Goal: Task Accomplishment & Management: Manage account settings

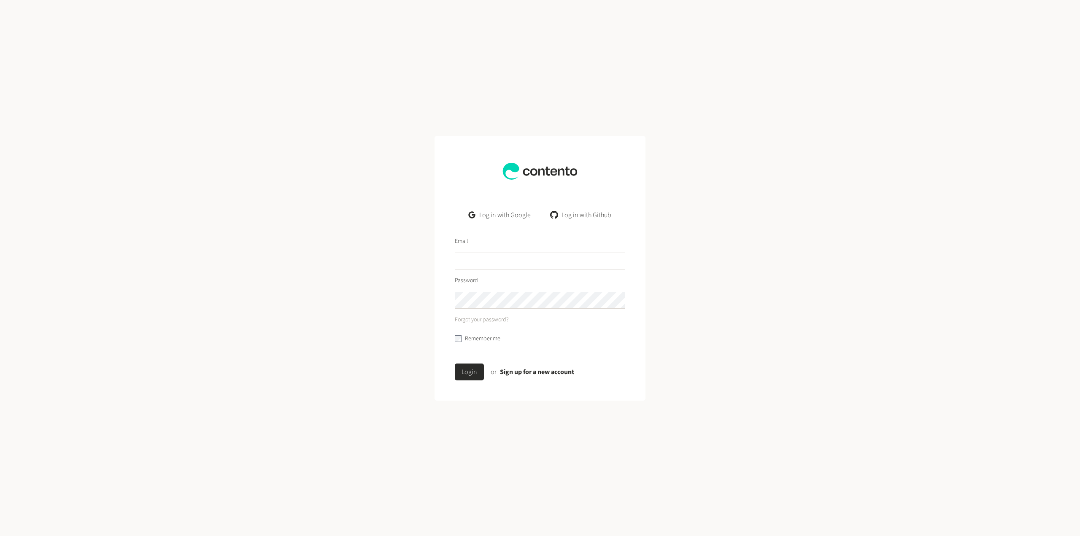
click at [507, 216] on link "Log in with Google" at bounding box center [499, 215] width 75 height 17
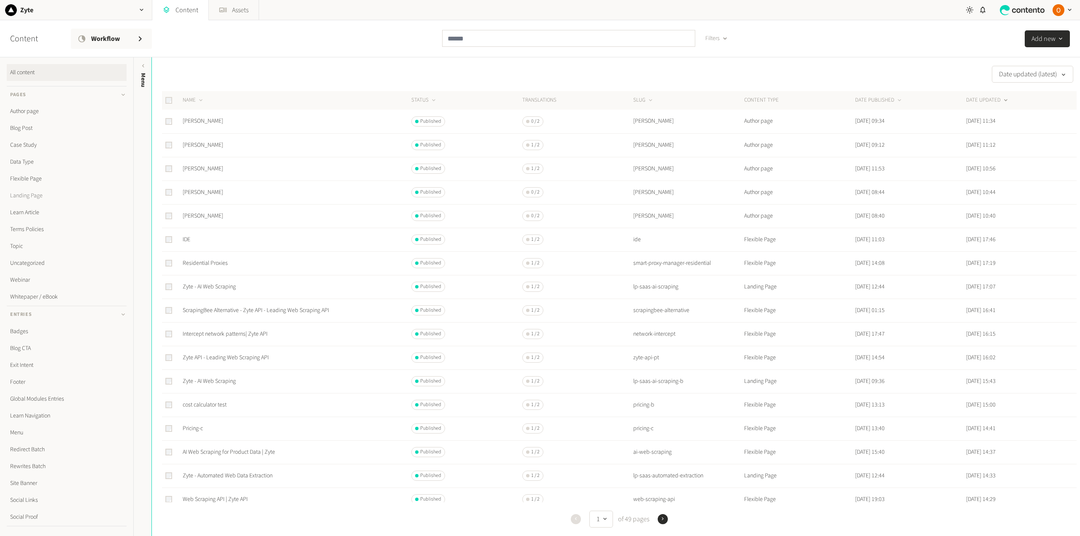
click at [33, 196] on link "Landing Page" at bounding box center [67, 195] width 120 height 17
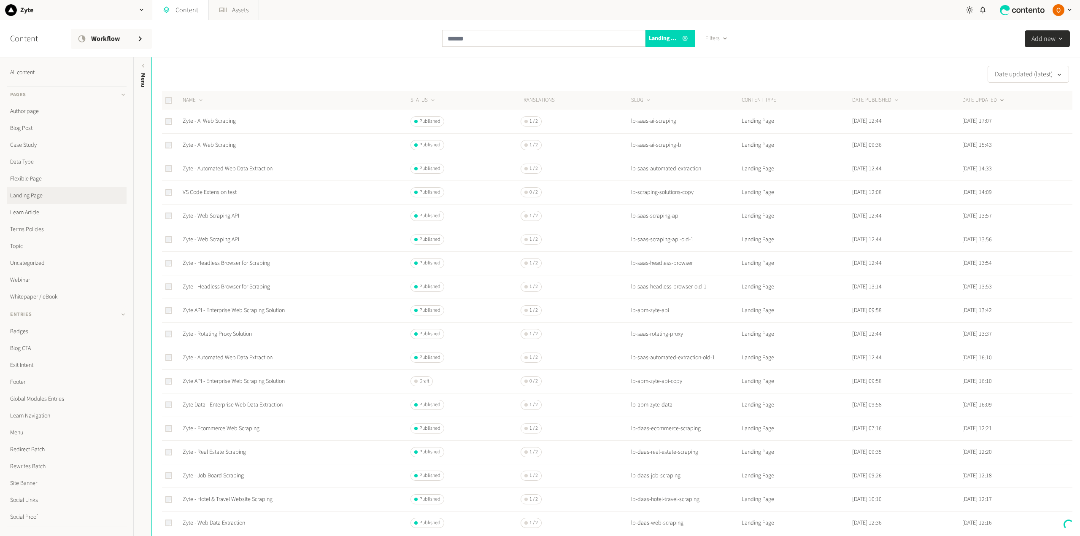
click at [32, 195] on link "Landing Page" at bounding box center [67, 195] width 120 height 17
click at [246, 334] on link "Zyte - Rotating Proxy Solution" at bounding box center [217, 334] width 69 height 8
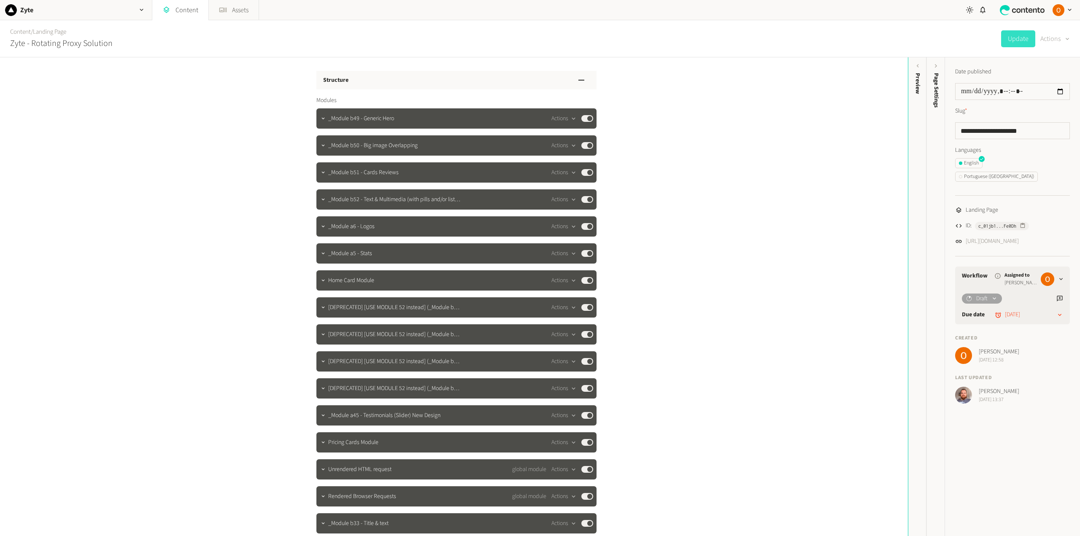
click at [1058, 39] on button "Actions" at bounding box center [1055, 38] width 30 height 17
click at [1056, 58] on button "Duplicate" at bounding box center [1049, 61] width 40 height 16
drag, startPoint x: 1024, startPoint y: 129, endPoint x: 1048, endPoint y: 131, distance: 23.3
click at [1048, 131] on input "**********" at bounding box center [1012, 130] width 115 height 17
click at [1038, 135] on input "**********" at bounding box center [1012, 130] width 115 height 17
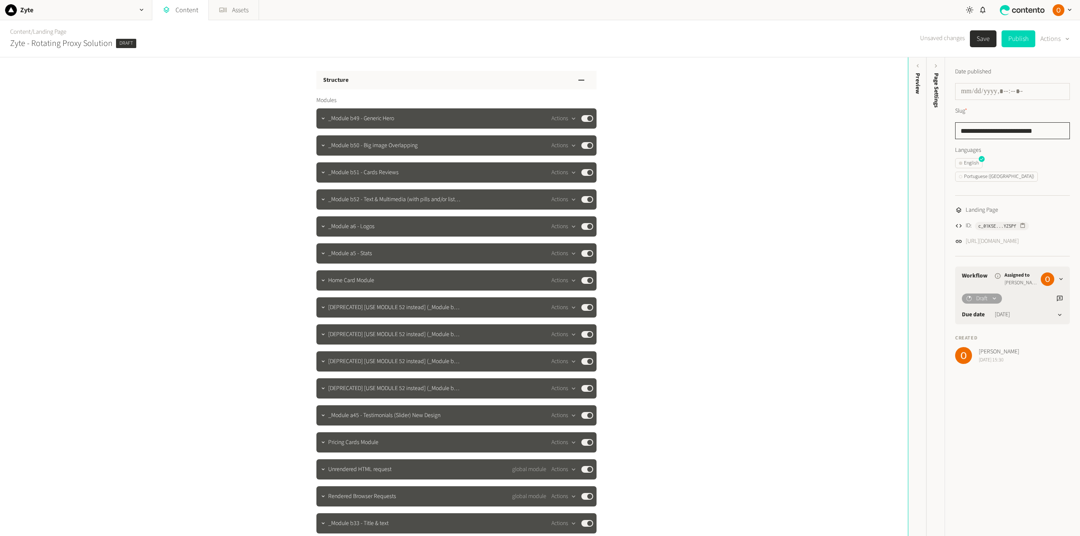
type input "**********"
click at [984, 37] on button "Save" at bounding box center [983, 38] width 27 height 17
click at [56, 31] on link "Landing Page" at bounding box center [49, 31] width 33 height 9
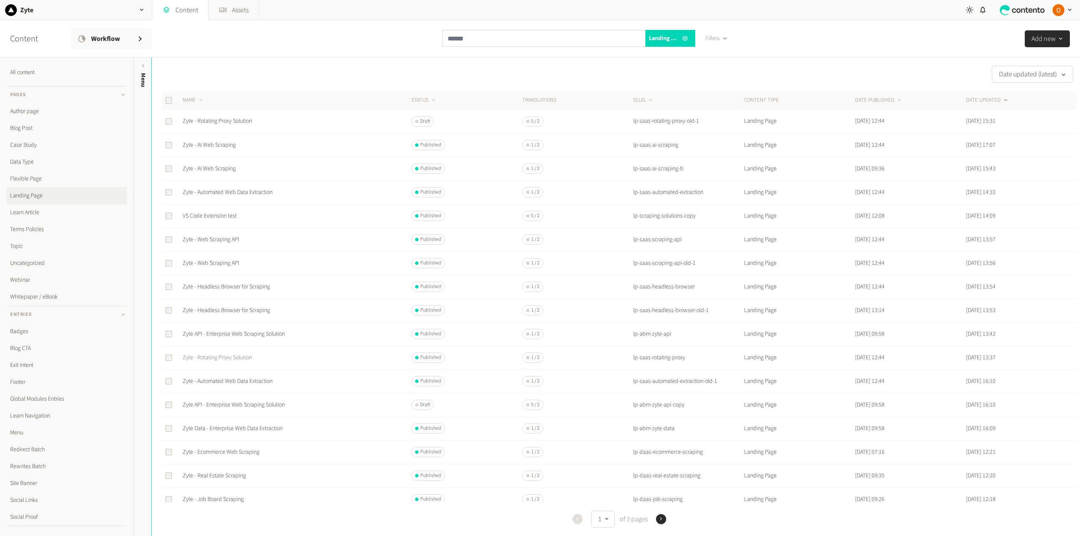
click at [240, 356] on link "Zyte - Rotating Proxy Solution" at bounding box center [217, 357] width 69 height 8
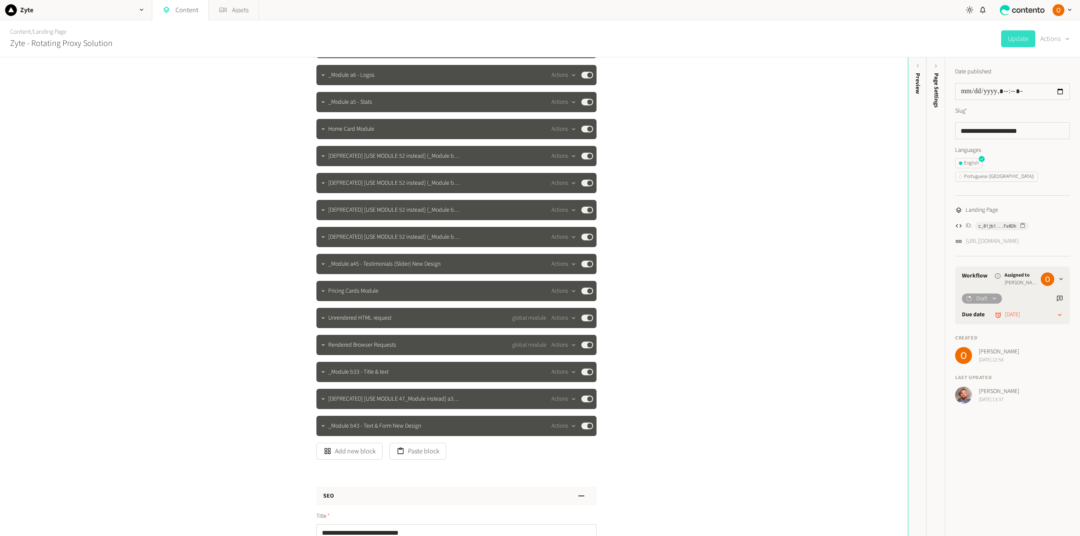
scroll to position [211, 0]
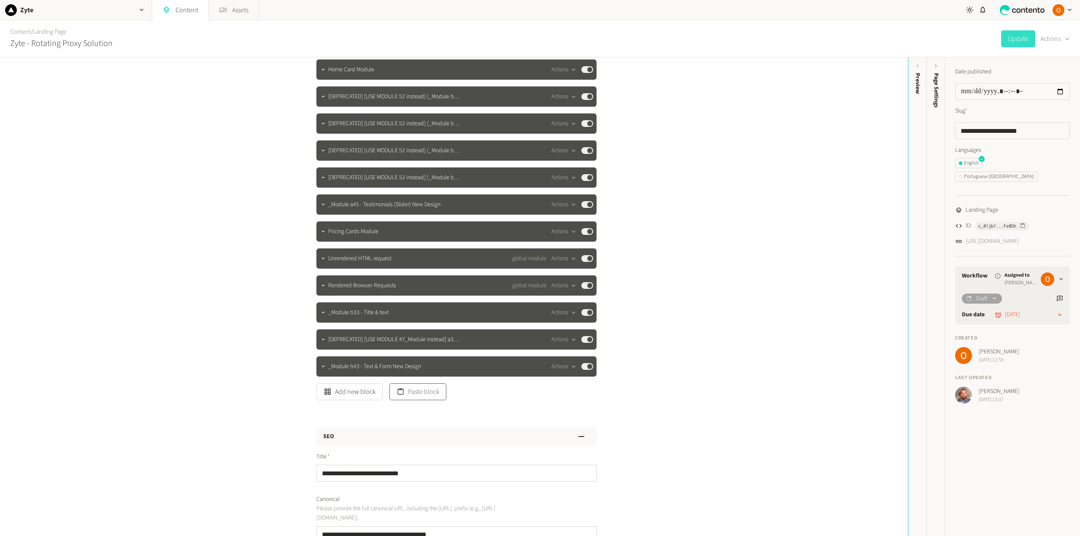
click at [423, 392] on button "Paste block" at bounding box center [417, 391] width 57 height 17
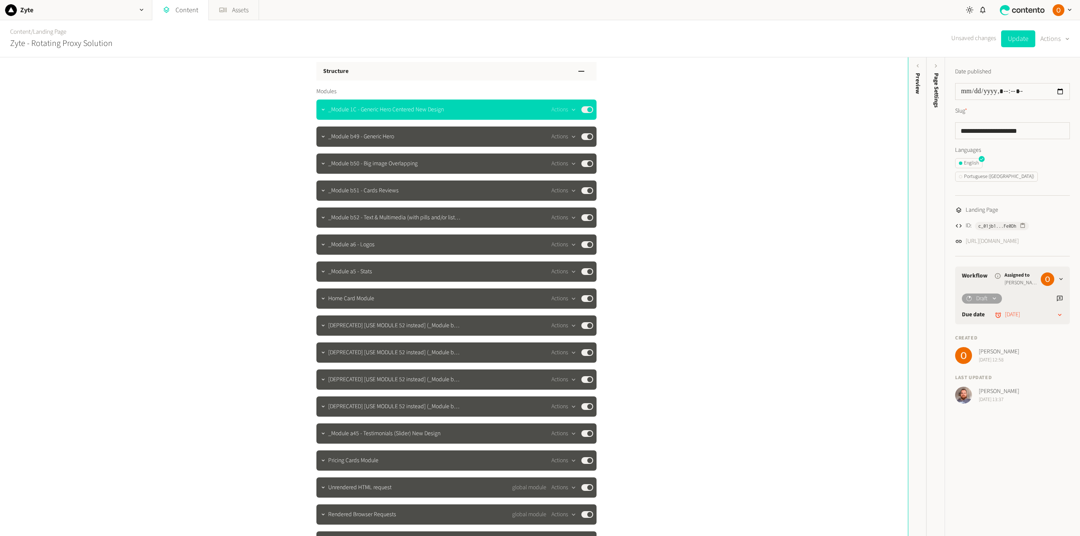
scroll to position [7, 0]
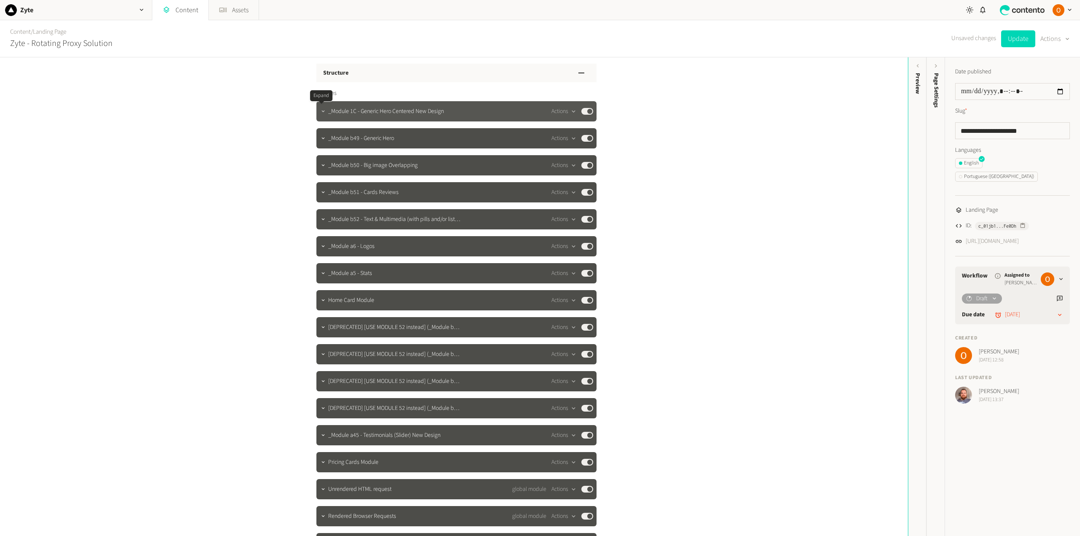
click at [321, 110] on icon "button" at bounding box center [323, 111] width 6 height 6
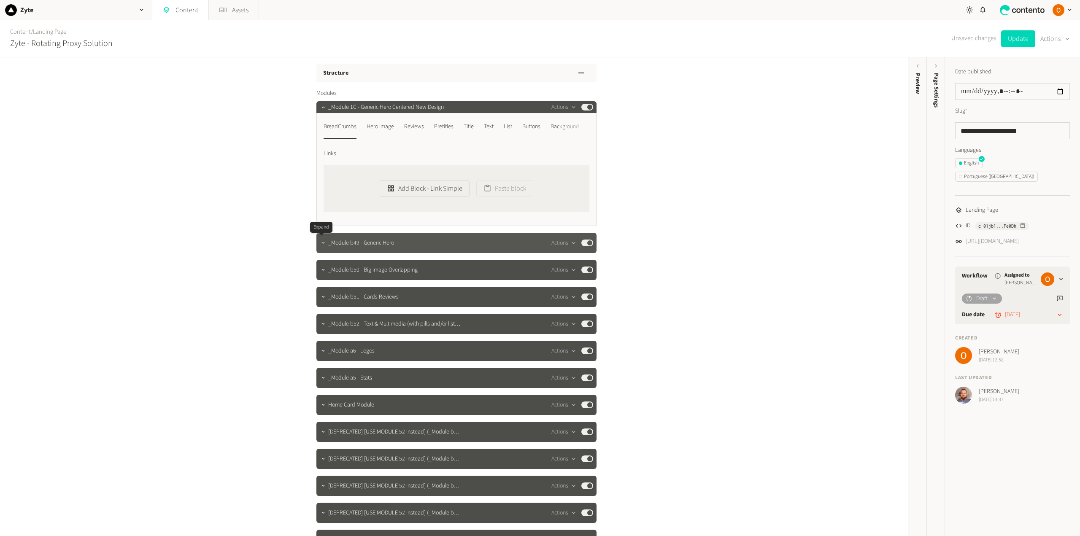
click at [320, 242] on icon "button" at bounding box center [323, 243] width 6 height 6
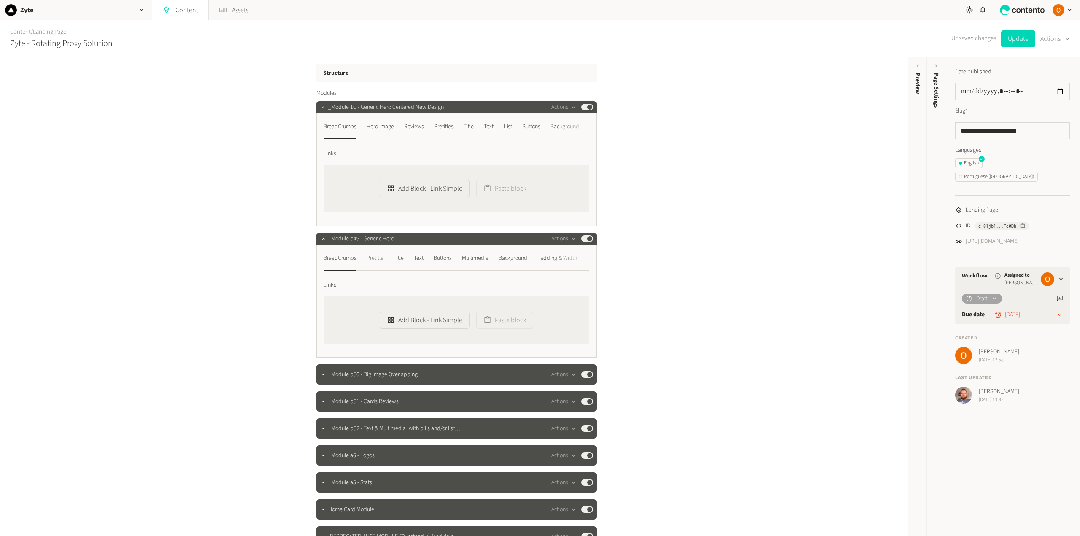
click at [377, 258] on div "Pretitle" at bounding box center [374, 257] width 17 height 13
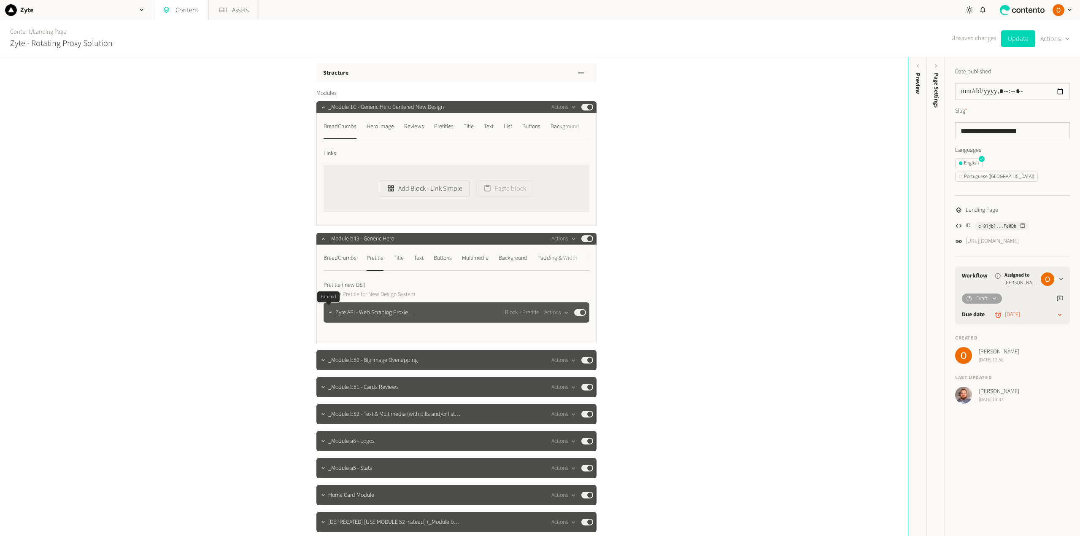
click at [327, 313] on icon "button" at bounding box center [330, 313] width 6 height 6
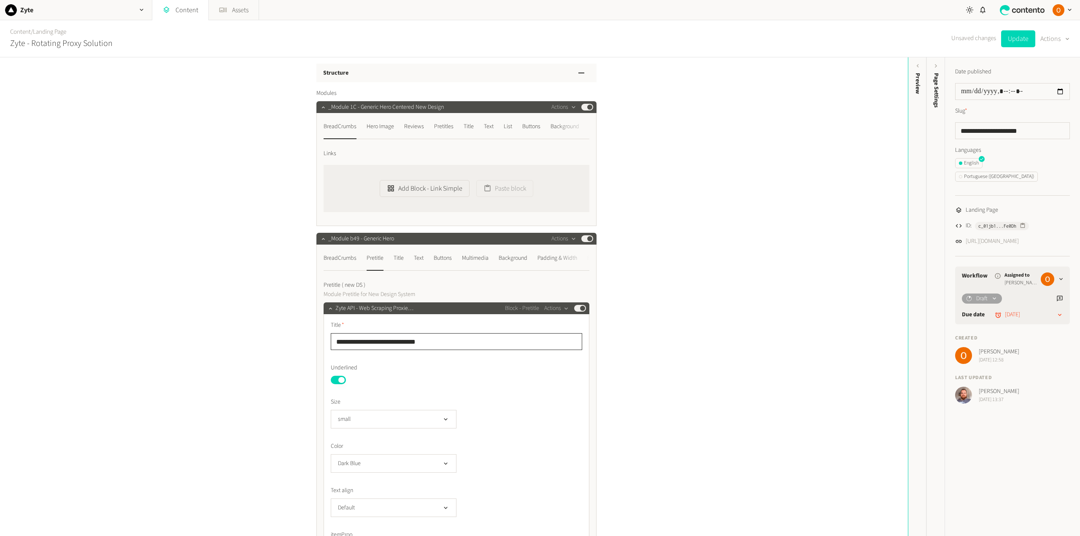
drag, startPoint x: 432, startPoint y: 341, endPoint x: 362, endPoint y: 341, distance: 69.6
click at [362, 341] on input "**********" at bounding box center [456, 341] width 251 height 17
click at [388, 128] on div "Hero Image" at bounding box center [379, 126] width 27 height 13
click at [408, 128] on div "Reviews" at bounding box center [414, 126] width 20 height 13
click at [440, 129] on div "Pretitles" at bounding box center [443, 126] width 19 height 13
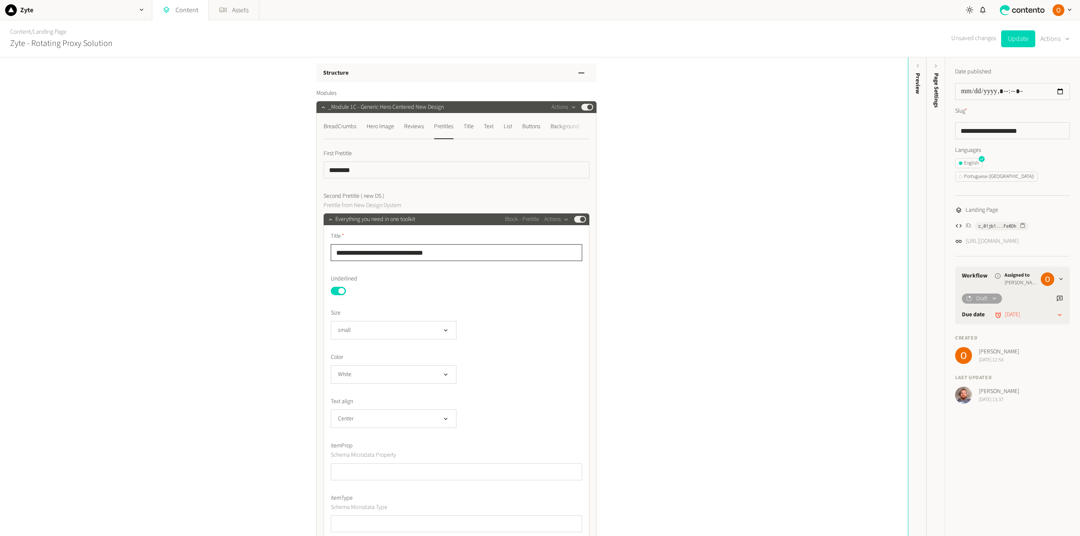
drag, startPoint x: 438, startPoint y: 253, endPoint x: 315, endPoint y: 260, distance: 123.0
click at [316, 260] on div "**********" at bounding box center [456, 340] width 280 height 454
type input "**********"
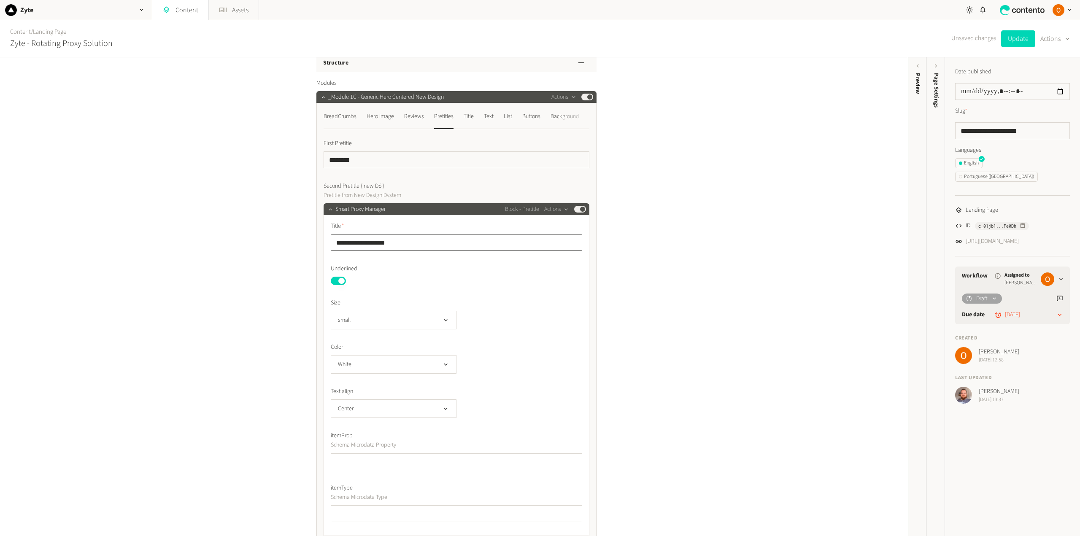
scroll to position [0, 0]
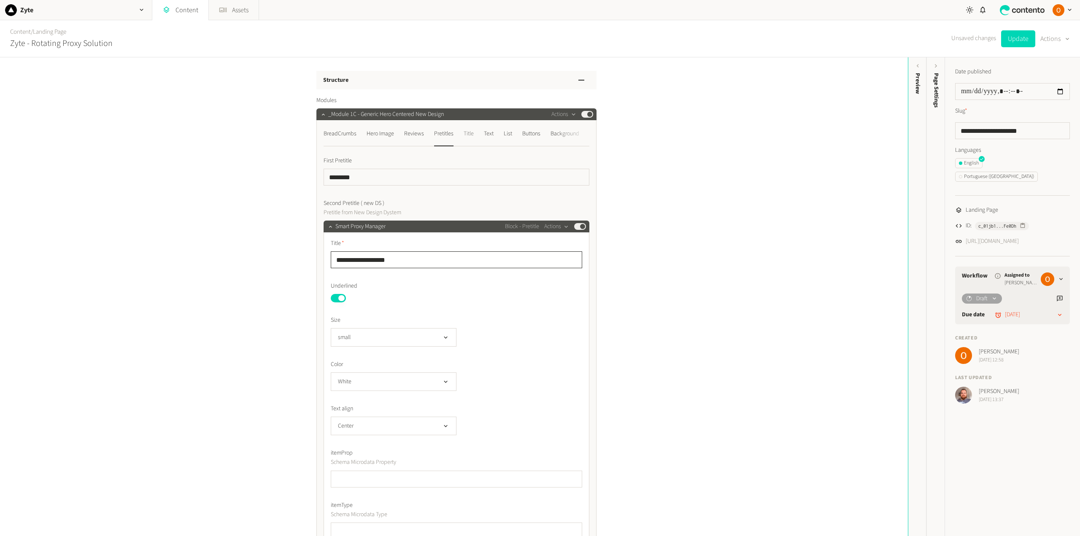
click at [468, 134] on div "Title" at bounding box center [468, 133] width 10 height 13
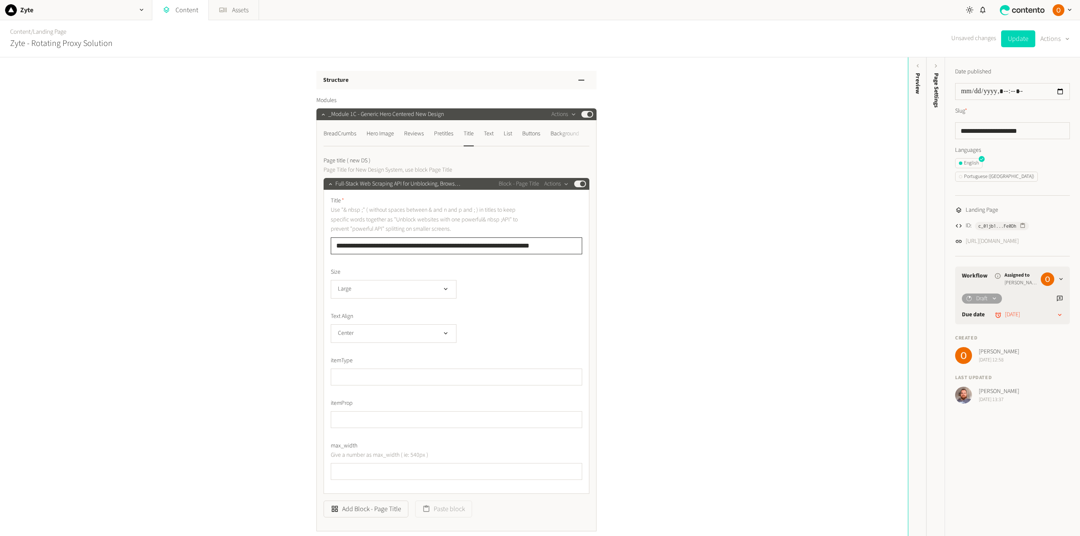
drag, startPoint x: 553, startPoint y: 244, endPoint x: 313, endPoint y: 250, distance: 240.1
paste input "text"
click at [336, 246] on input "**********" at bounding box center [456, 245] width 251 height 17
click at [402, 248] on input "**********" at bounding box center [456, 245] width 251 height 17
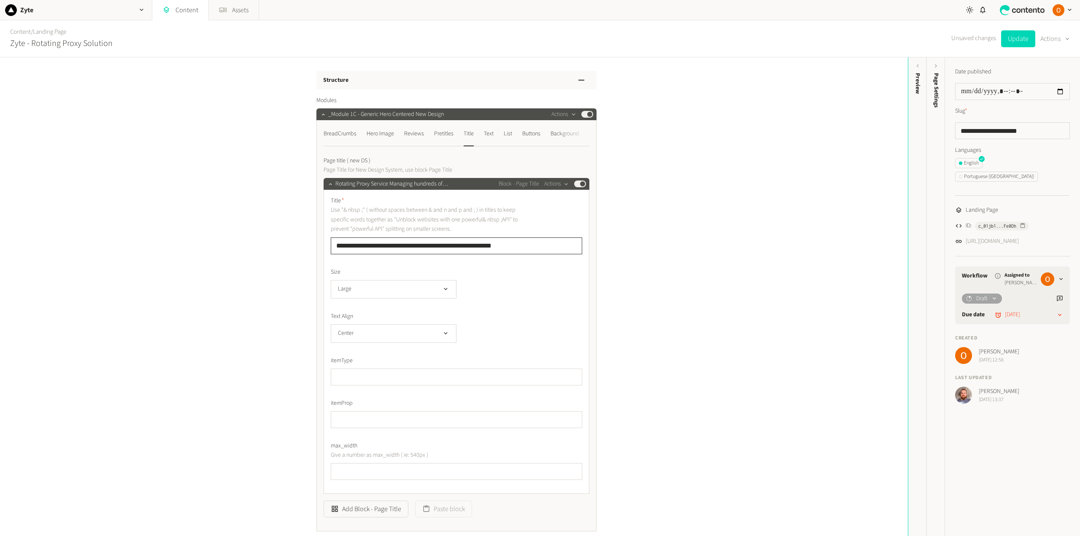
click at [430, 244] on input "**********" at bounding box center [456, 245] width 251 height 17
click at [463, 244] on input "**********" at bounding box center [456, 245] width 251 height 17
type input "**********"
click at [487, 136] on div "Text" at bounding box center [489, 133] width 10 height 13
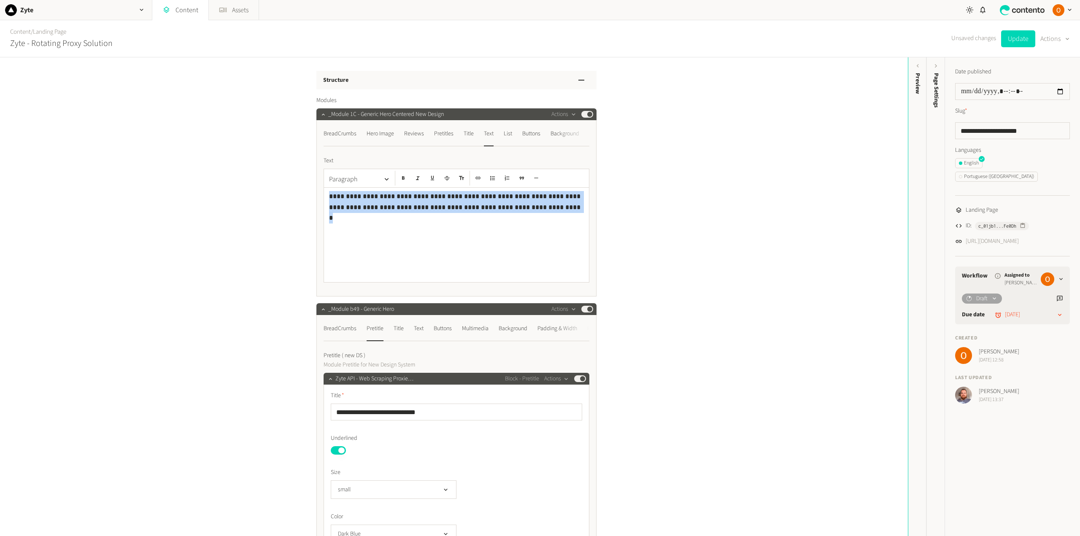
drag, startPoint x: 495, startPoint y: 207, endPoint x: 323, endPoint y: 197, distance: 171.9
click at [324, 197] on div "**********" at bounding box center [456, 235] width 265 height 94
click at [402, 175] on icon "button" at bounding box center [403, 178] width 6 height 6
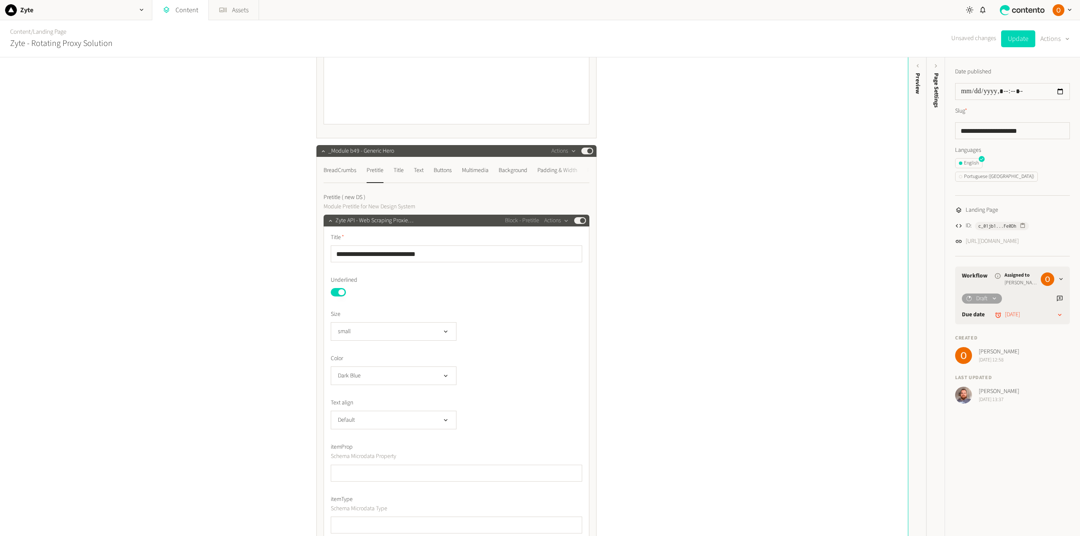
scroll to position [169, 0]
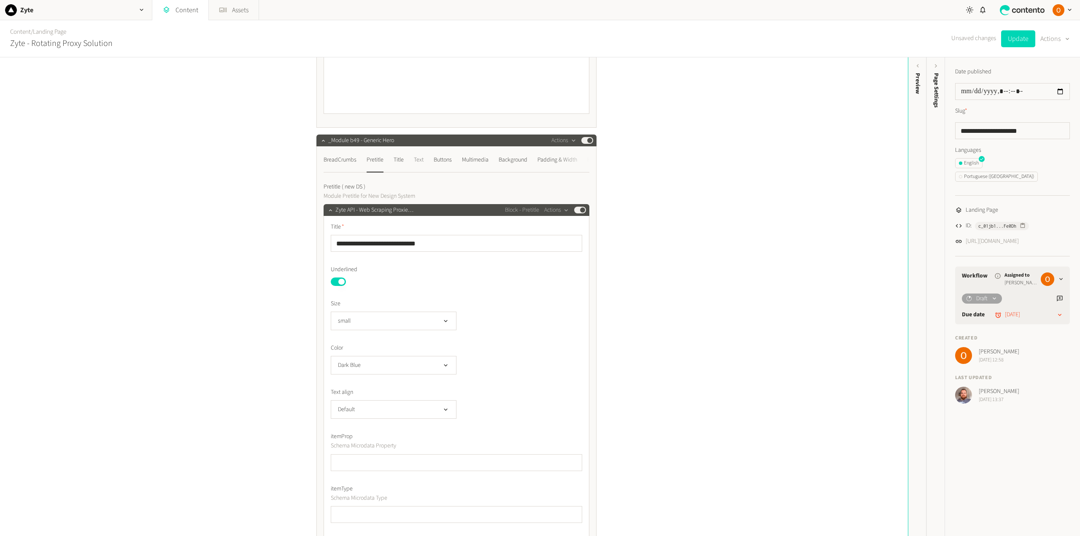
click at [418, 155] on div "Text" at bounding box center [419, 159] width 10 height 13
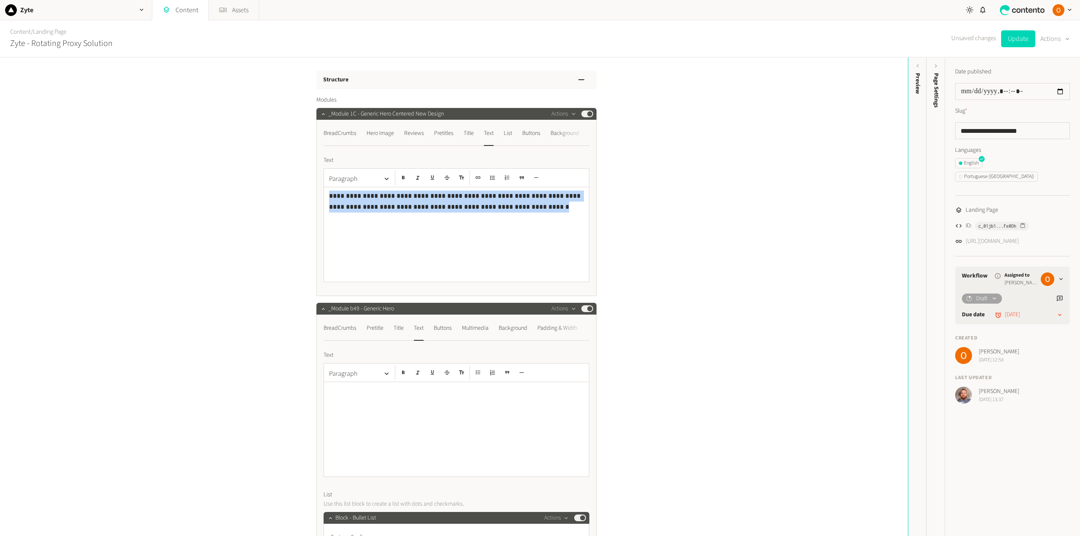
scroll to position [0, 0]
click at [526, 134] on div "Buttons" at bounding box center [531, 133] width 18 height 13
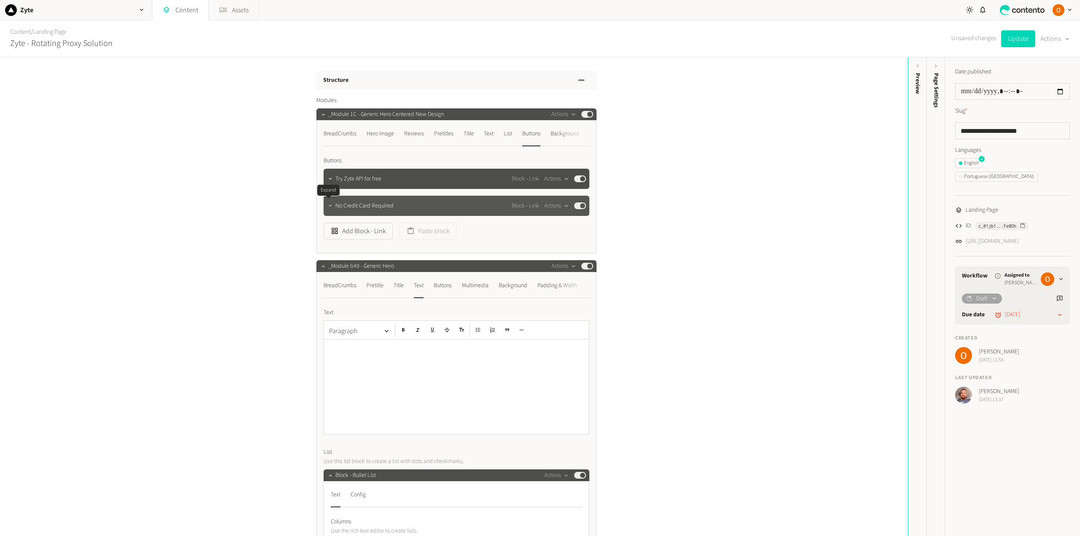
click at [327, 206] on icon "button" at bounding box center [330, 206] width 6 height 6
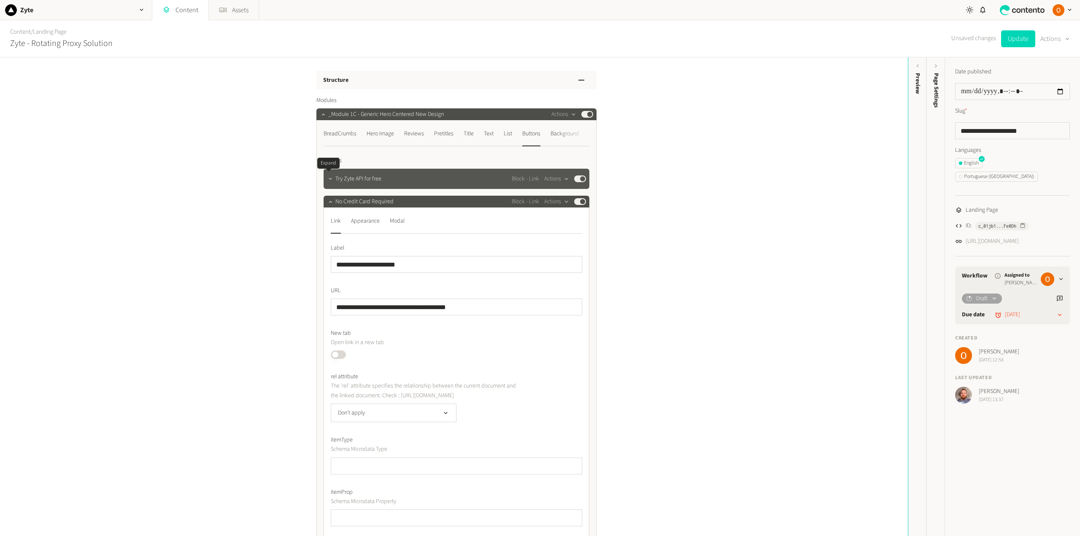
click at [327, 179] on icon "button" at bounding box center [330, 179] width 6 height 6
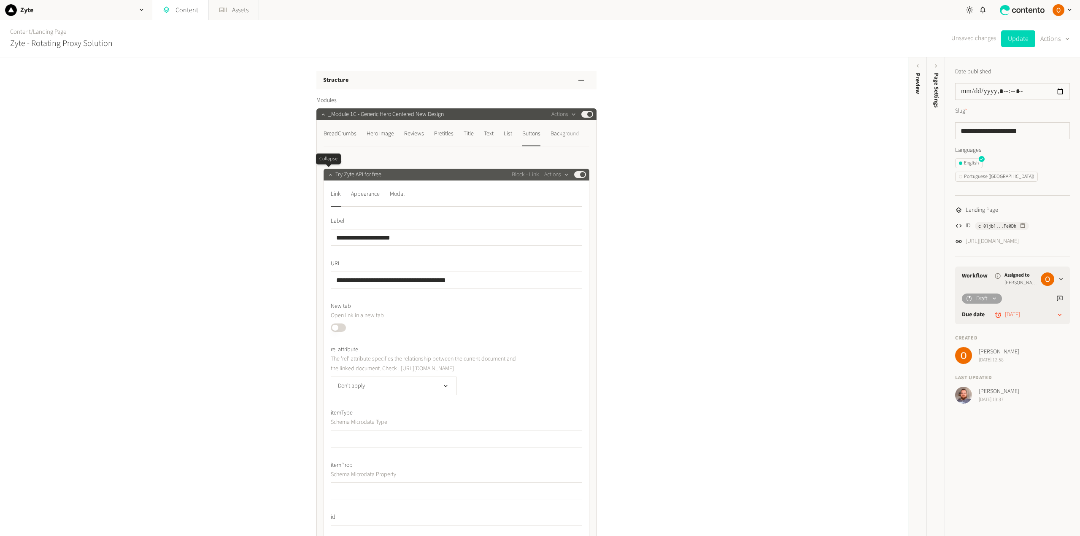
click at [329, 175] on icon "button" at bounding box center [330, 175] width 6 height 6
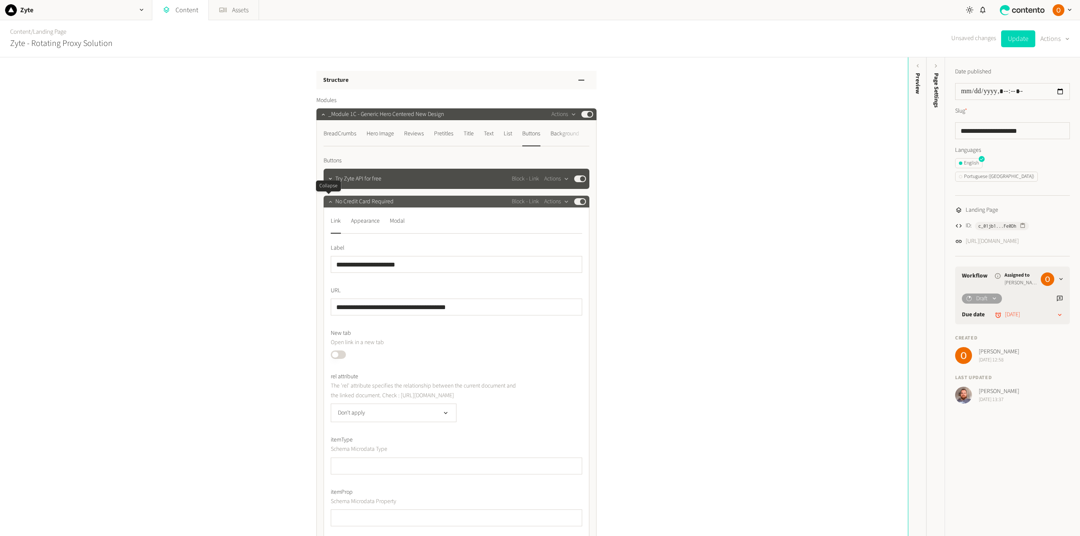
click at [329, 202] on icon "button" at bounding box center [330, 202] width 3 height 2
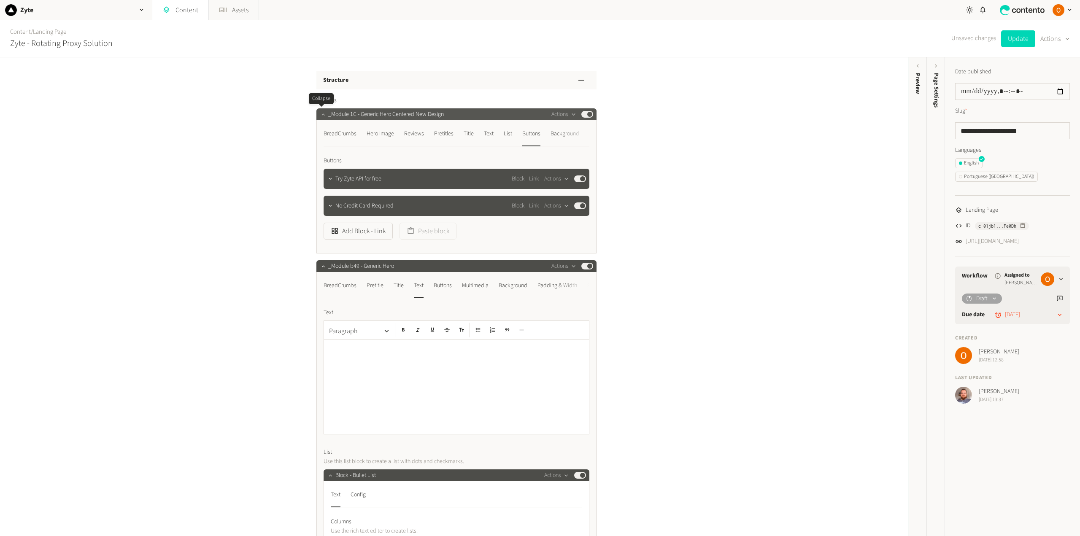
click at [320, 113] on icon "button" at bounding box center [323, 114] width 6 height 6
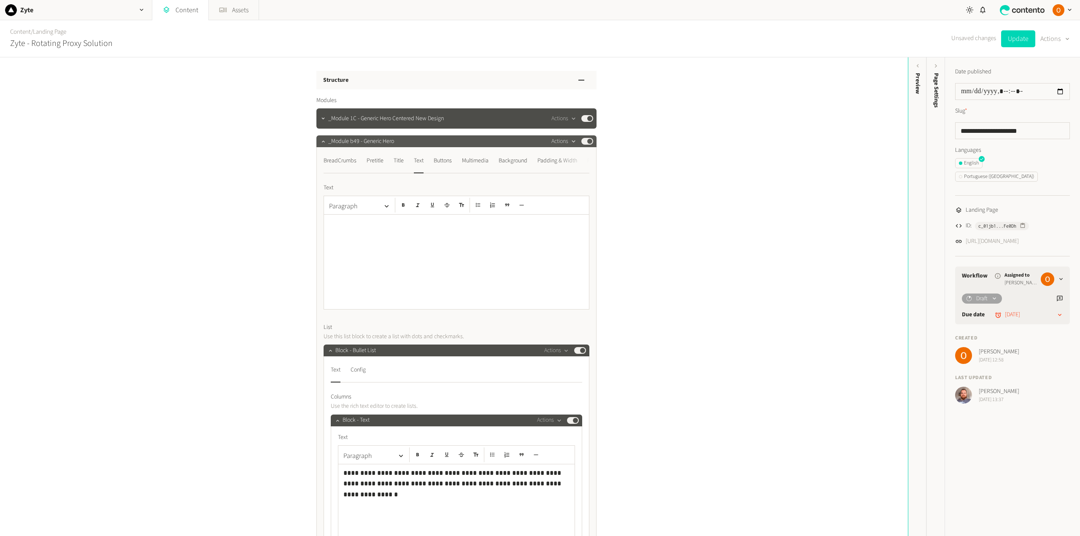
click at [563, 142] on button "Actions" at bounding box center [563, 141] width 25 height 10
click at [581, 142] on button "Published" at bounding box center [587, 141] width 12 height 7
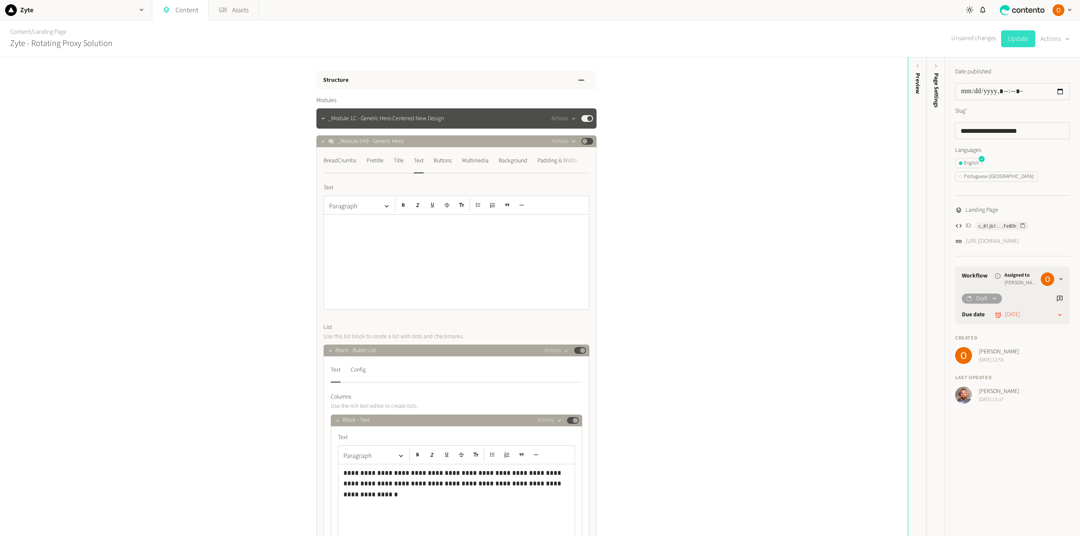
click at [1021, 40] on button "Update" at bounding box center [1018, 38] width 34 height 17
click at [1013, 237] on link "https://dev.zyte.com/lp-saas-rotating-proxy" at bounding box center [991, 241] width 53 height 9
click at [570, 140] on icon "button" at bounding box center [573, 141] width 7 height 7
click at [573, 204] on button "Delete" at bounding box center [577, 207] width 56 height 16
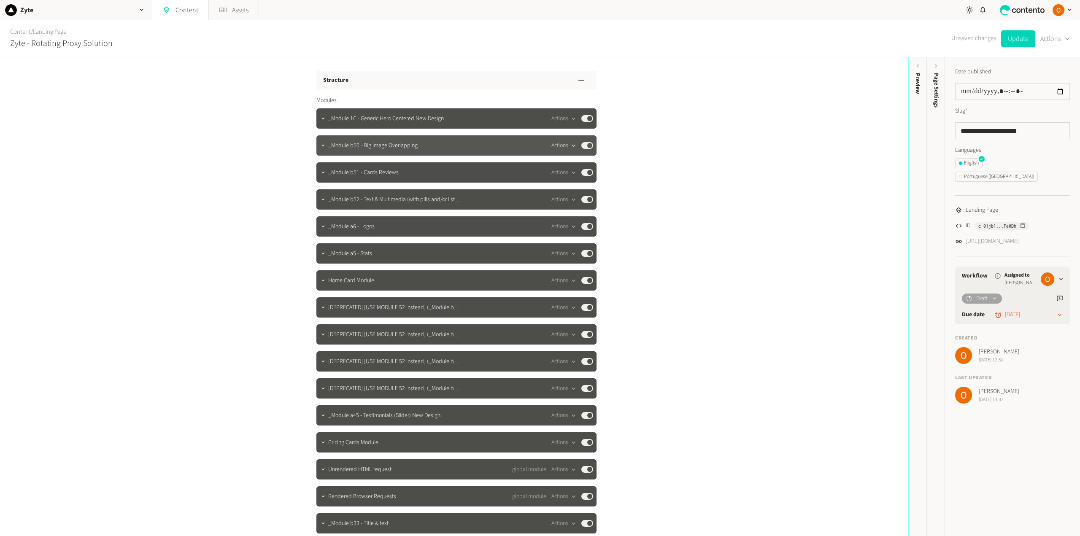
click at [565, 148] on button "Actions" at bounding box center [563, 145] width 25 height 10
click at [570, 207] on button "Delete" at bounding box center [577, 211] width 56 height 16
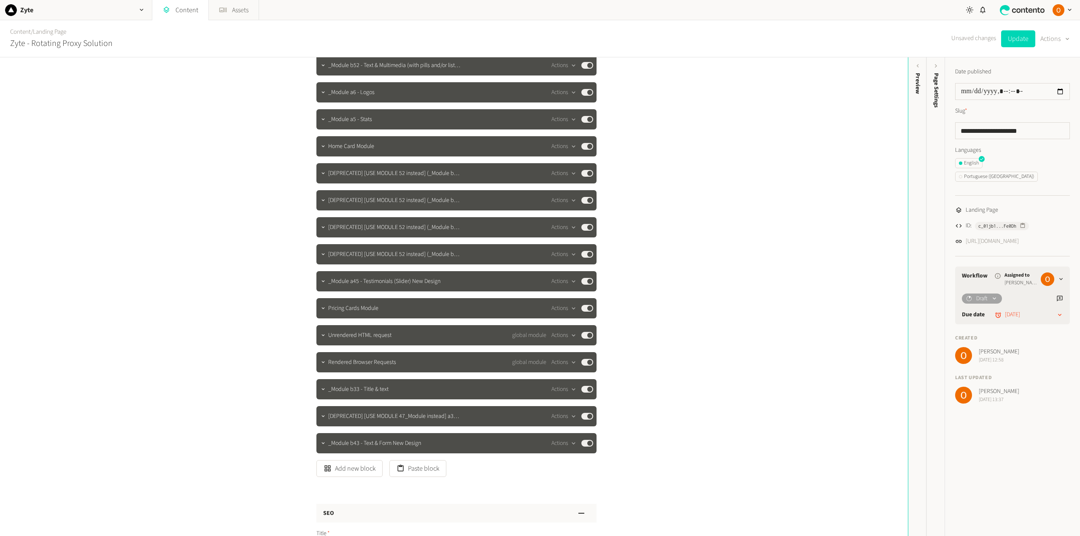
scroll to position [169, 0]
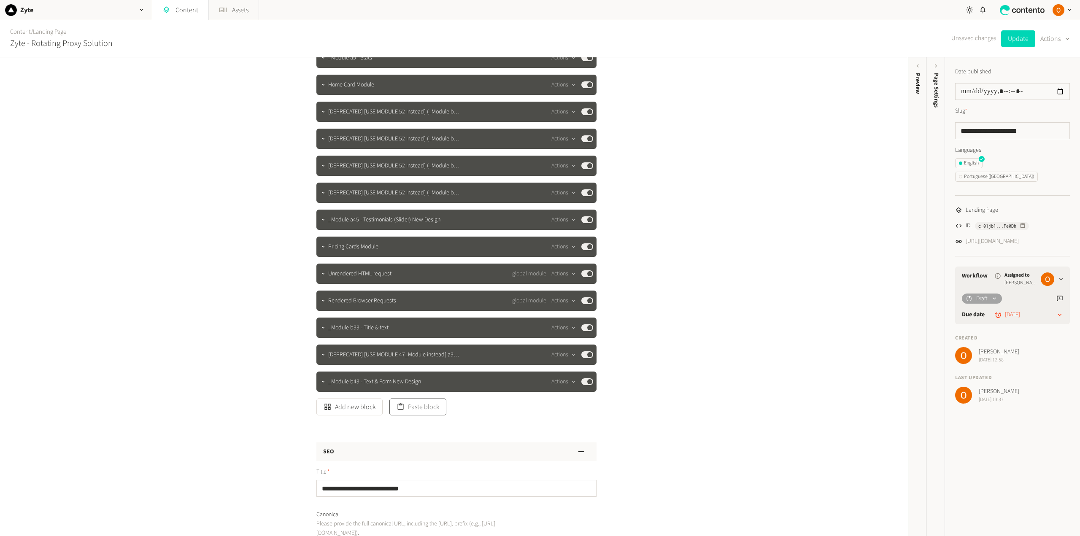
click at [412, 404] on button "Paste block" at bounding box center [417, 407] width 57 height 17
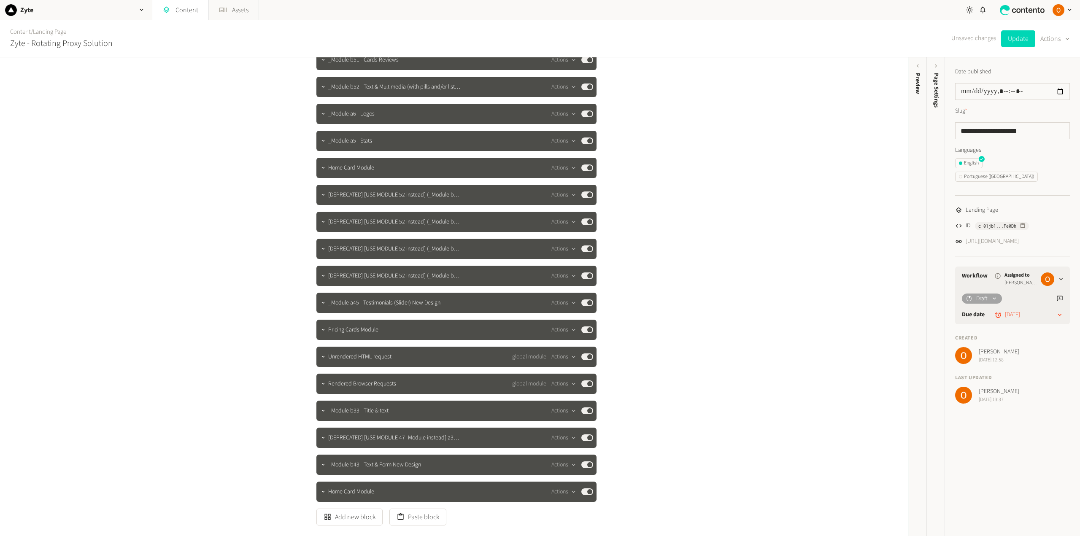
scroll to position [84, 0]
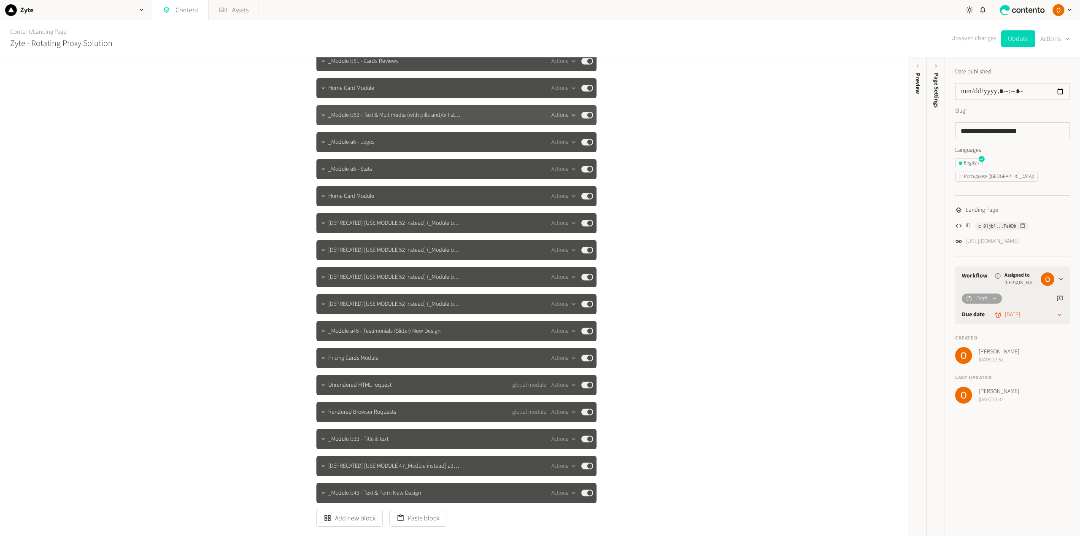
click at [568, 113] on div "button" at bounding box center [573, 115] width 11 height 8
click at [573, 178] on button "Delete" at bounding box center [577, 180] width 56 height 16
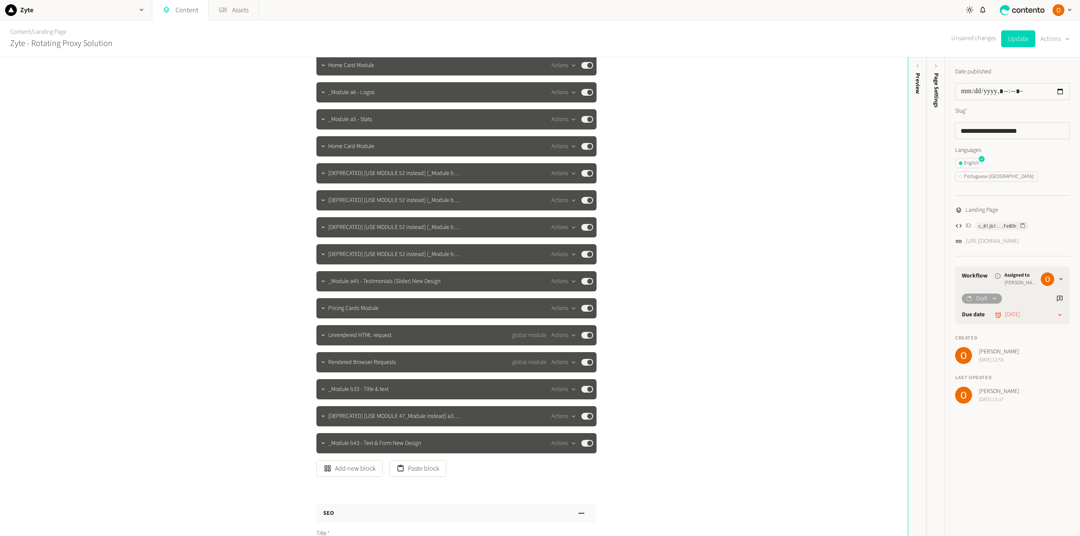
scroll to position [127, 0]
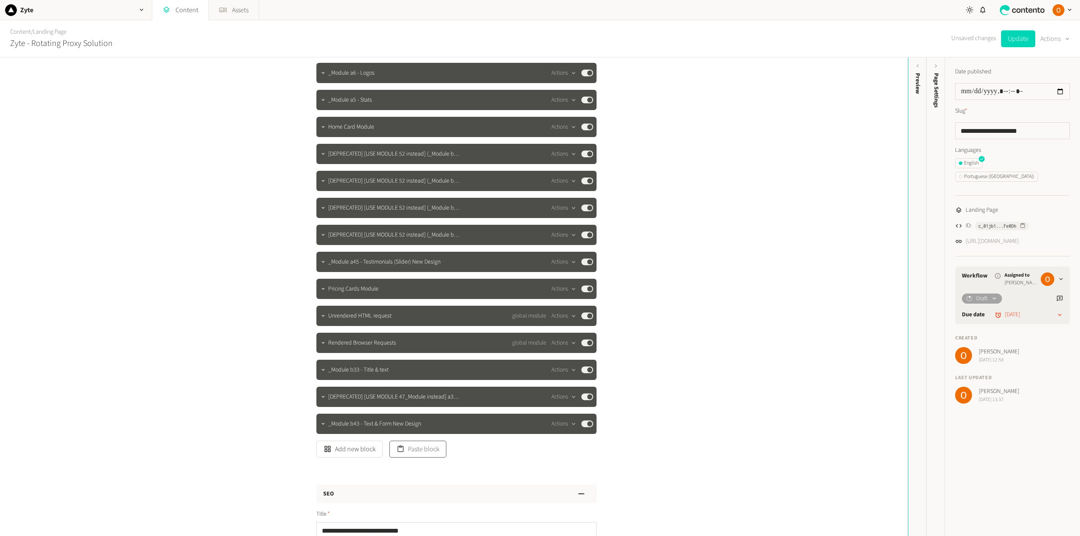
click at [430, 448] on button "Paste block" at bounding box center [417, 449] width 57 height 17
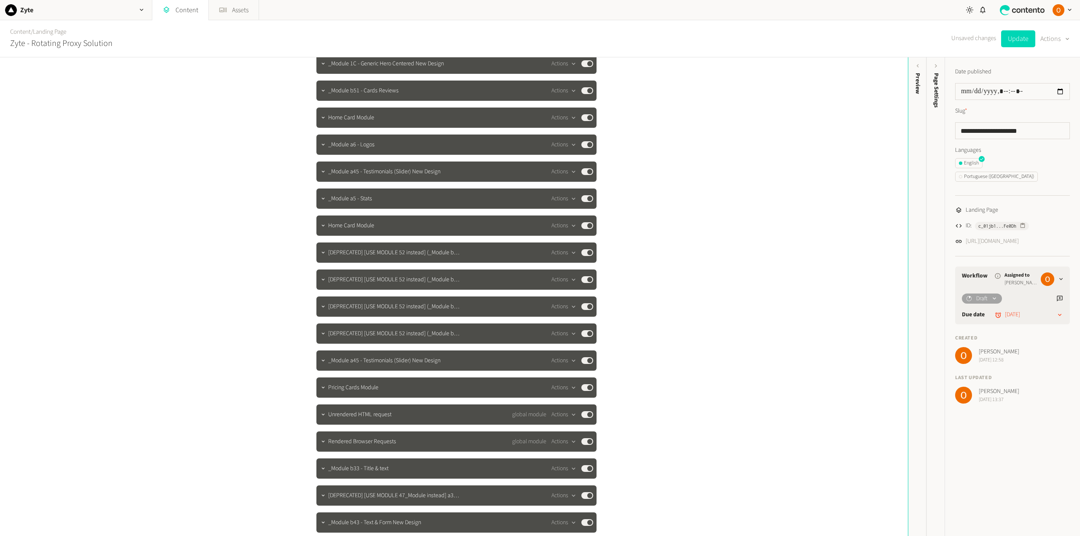
scroll to position [0, 0]
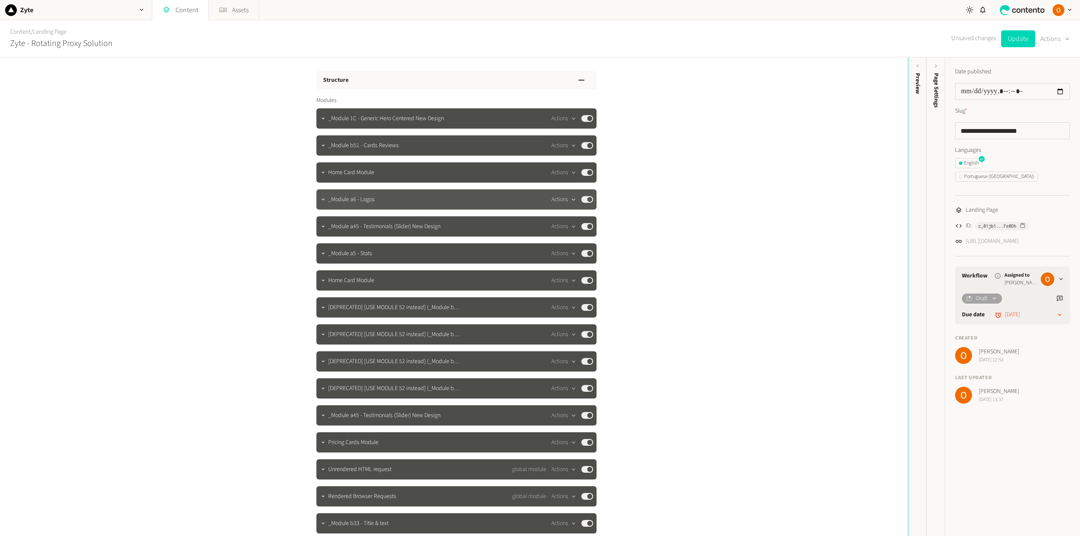
click at [561, 197] on button "Actions" at bounding box center [563, 199] width 25 height 10
click at [573, 259] on button "Delete" at bounding box center [577, 265] width 56 height 16
click at [565, 226] on button "Actions" at bounding box center [563, 226] width 25 height 10
click at [567, 291] on button "Delete" at bounding box center [577, 292] width 56 height 16
click at [1022, 40] on button "Update" at bounding box center [1018, 38] width 34 height 17
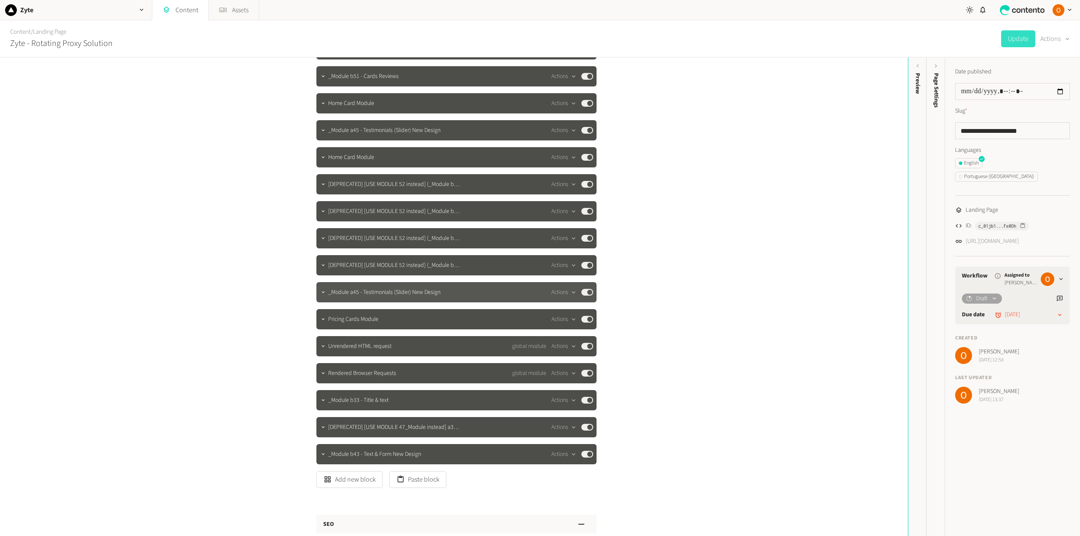
scroll to position [42, 0]
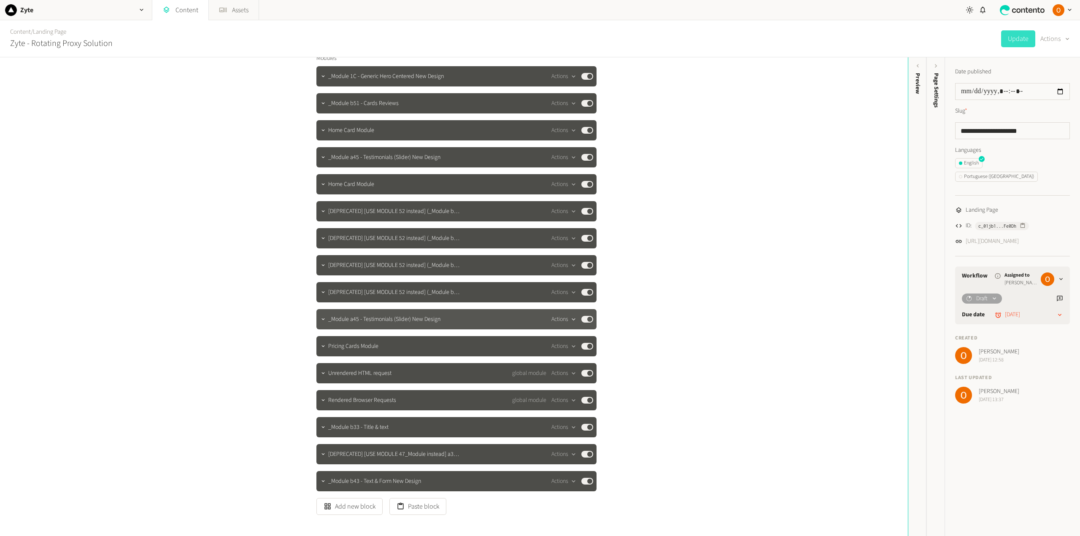
click at [567, 323] on button "Actions" at bounding box center [563, 319] width 25 height 10
click at [578, 382] on button "Delete" at bounding box center [577, 385] width 56 height 16
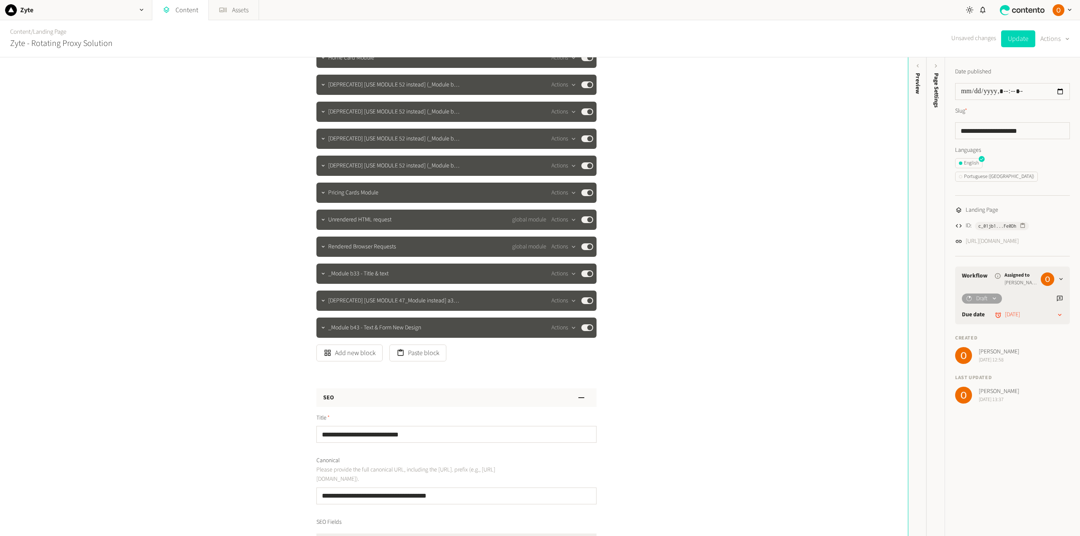
scroll to position [0, 0]
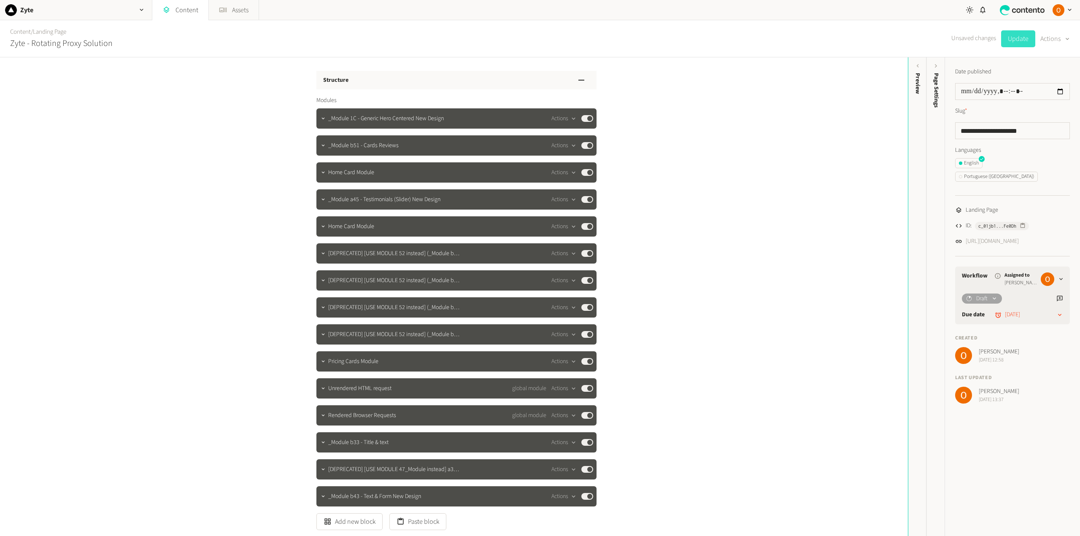
click at [1007, 39] on button "Update" at bounding box center [1018, 38] width 34 height 17
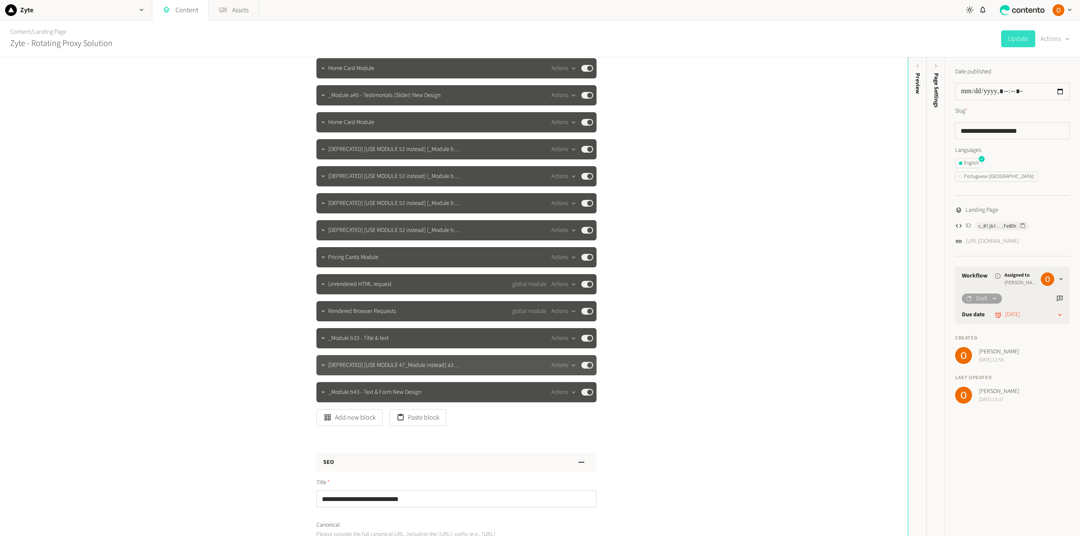
scroll to position [127, 0]
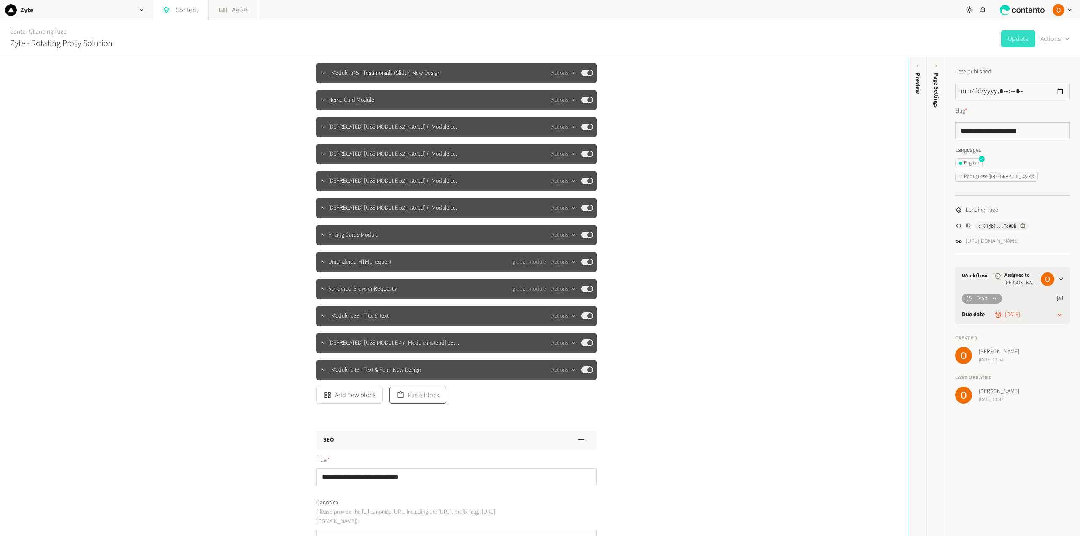
click at [413, 399] on button "Paste block" at bounding box center [417, 395] width 57 height 17
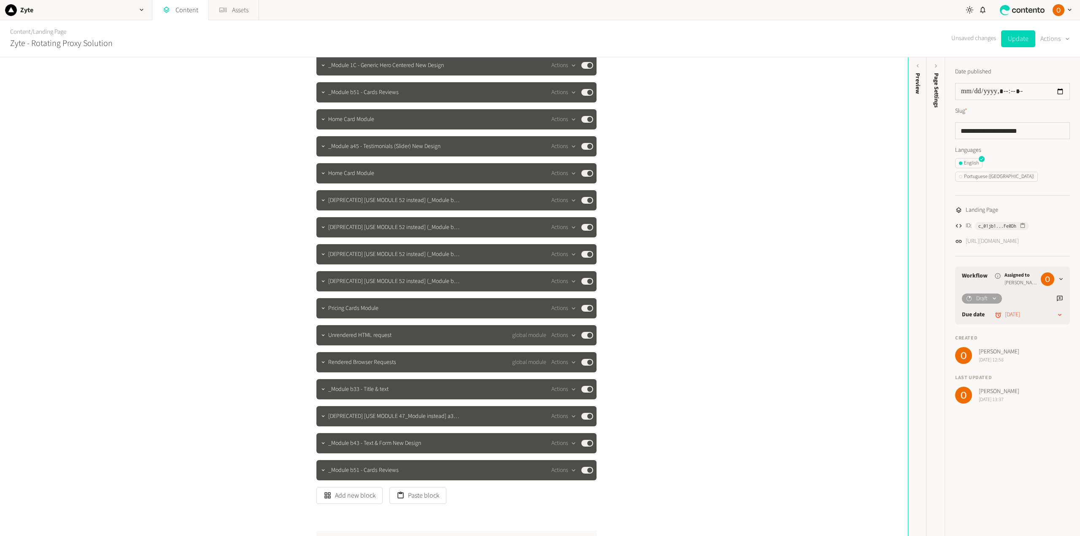
scroll to position [0, 0]
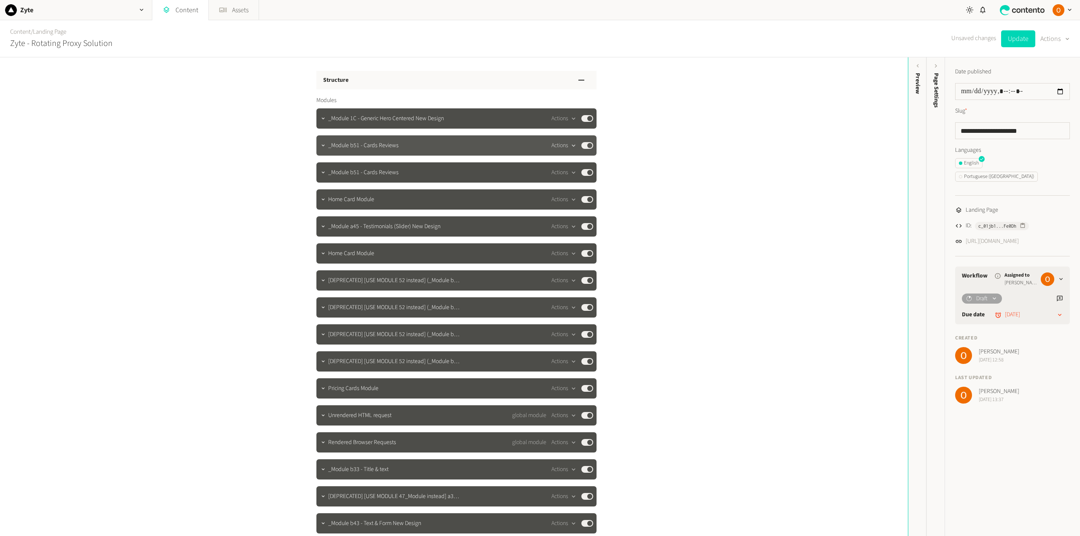
click at [559, 142] on button "Actions" at bounding box center [563, 145] width 25 height 10
click at [566, 209] on button "Delete" at bounding box center [577, 211] width 56 height 16
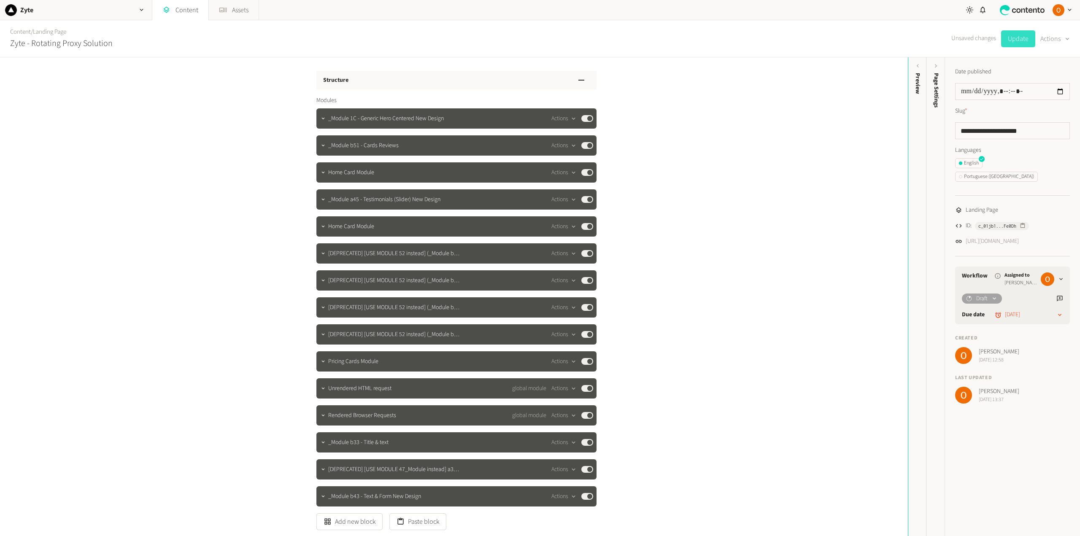
click at [1020, 35] on button "Update" at bounding box center [1018, 38] width 34 height 17
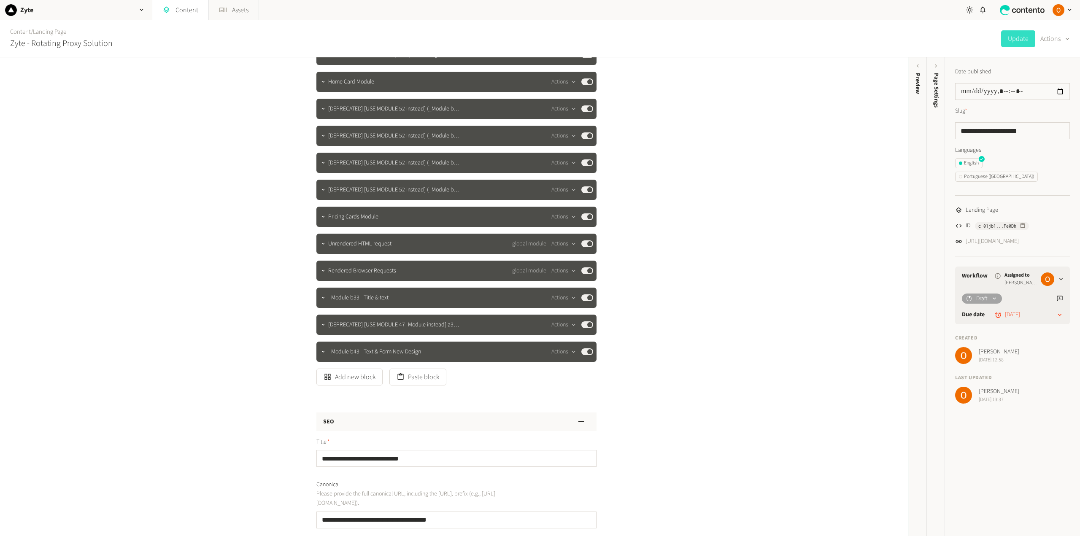
scroll to position [169, 0]
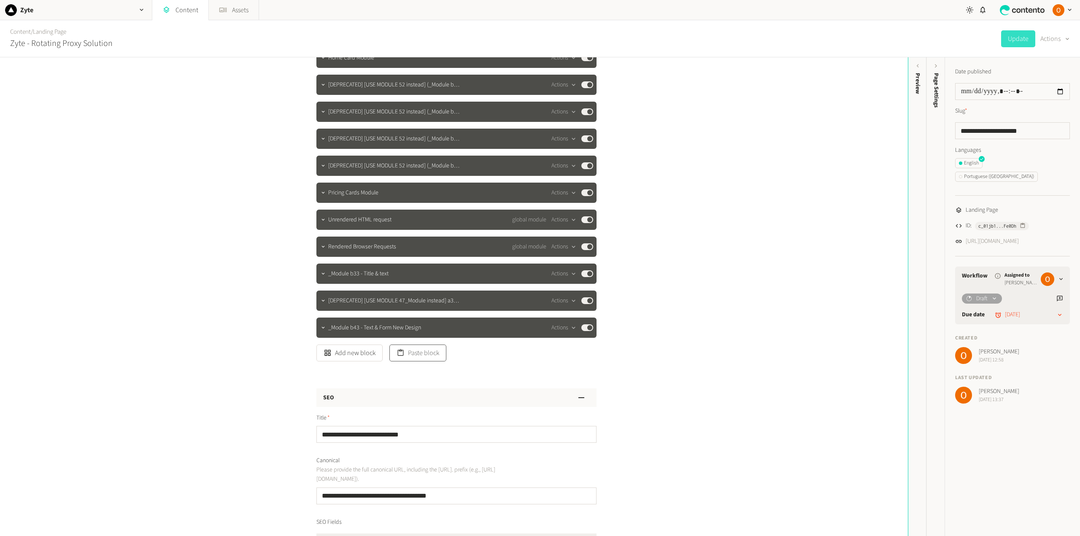
click at [418, 353] on button "Paste block" at bounding box center [417, 353] width 57 height 17
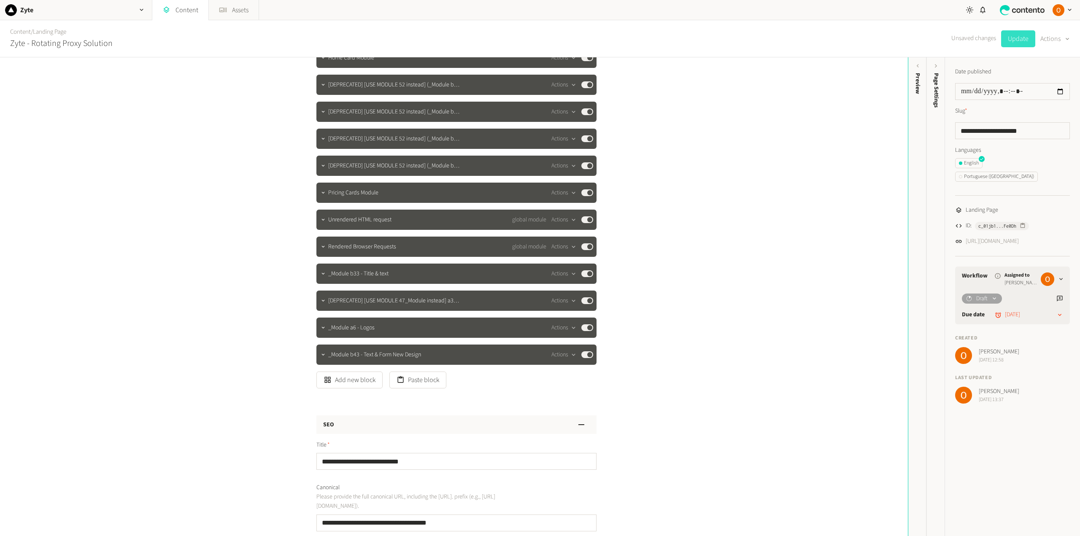
click at [1012, 42] on button "Update" at bounding box center [1018, 38] width 34 height 17
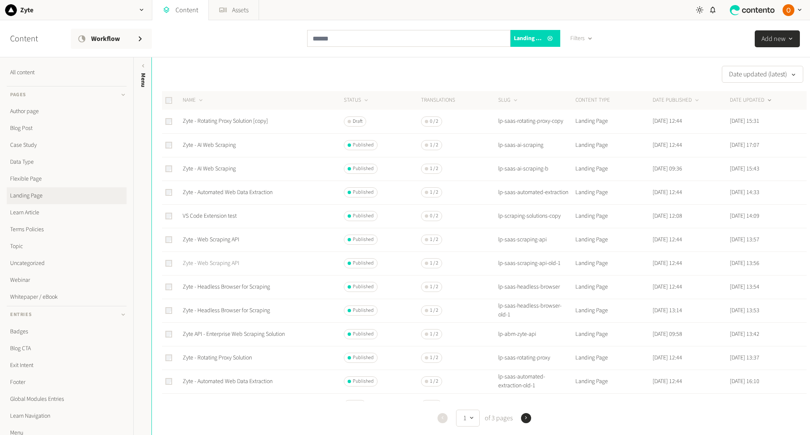
click at [210, 265] on link "Zyte - Web Scraping API" at bounding box center [211, 263] width 57 height 8
click at [217, 240] on link "Zyte - Web Scraping API" at bounding box center [211, 239] width 57 height 8
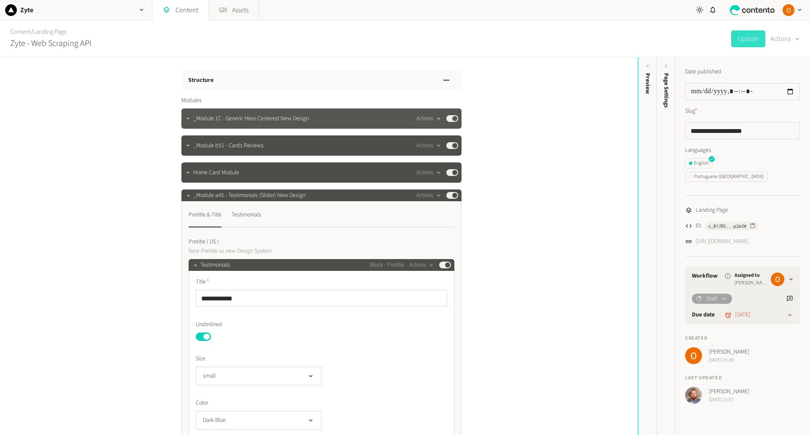
click at [427, 117] on button "Actions" at bounding box center [428, 118] width 25 height 10
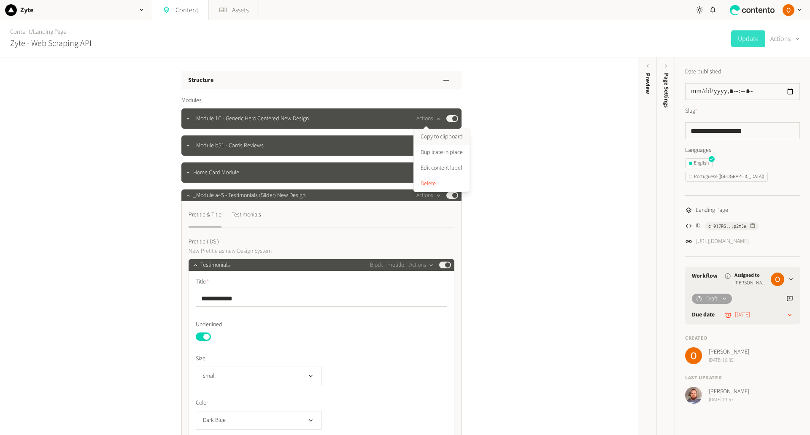
click at [435, 138] on button "Copy to clipboard" at bounding box center [442, 137] width 56 height 16
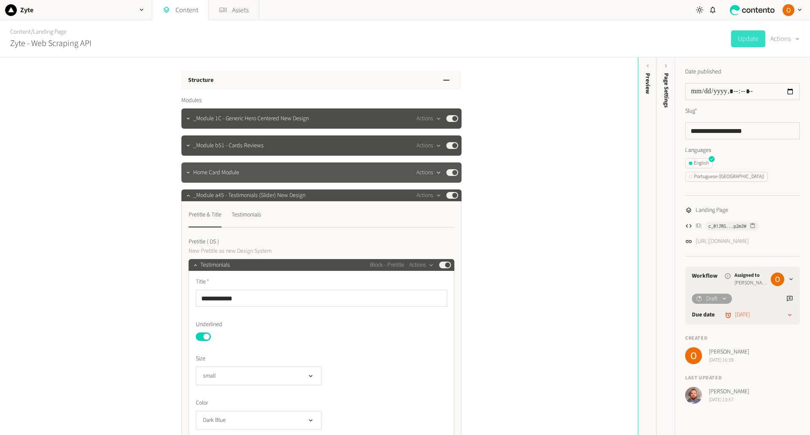
click at [429, 171] on button "Actions" at bounding box center [428, 172] width 25 height 10
click at [434, 191] on button "Copy to clipboard" at bounding box center [442, 191] width 56 height 16
click at [185, 197] on icon "button" at bounding box center [188, 195] width 6 height 6
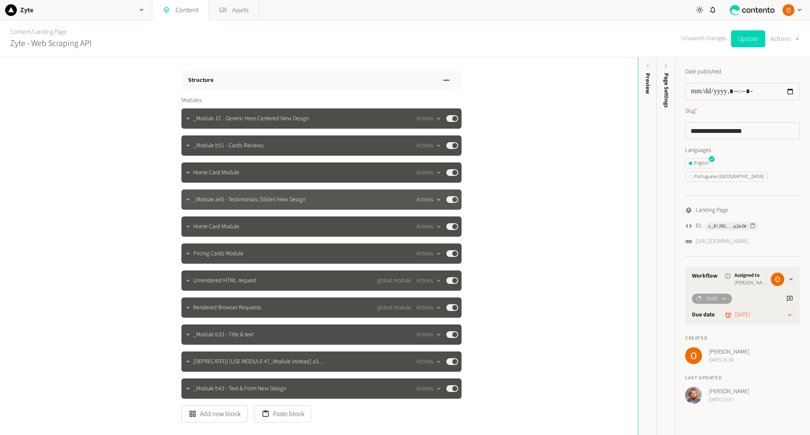
click at [425, 200] on button "Actions" at bounding box center [428, 199] width 25 height 10
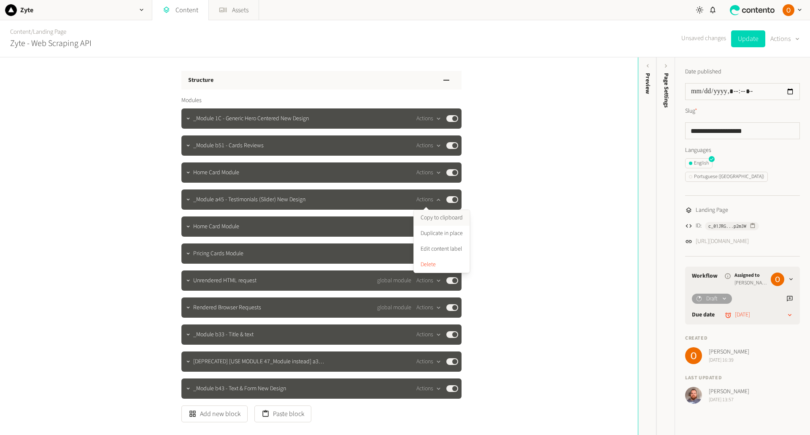
click at [445, 219] on button "Copy to clipboard" at bounding box center [442, 218] width 56 height 16
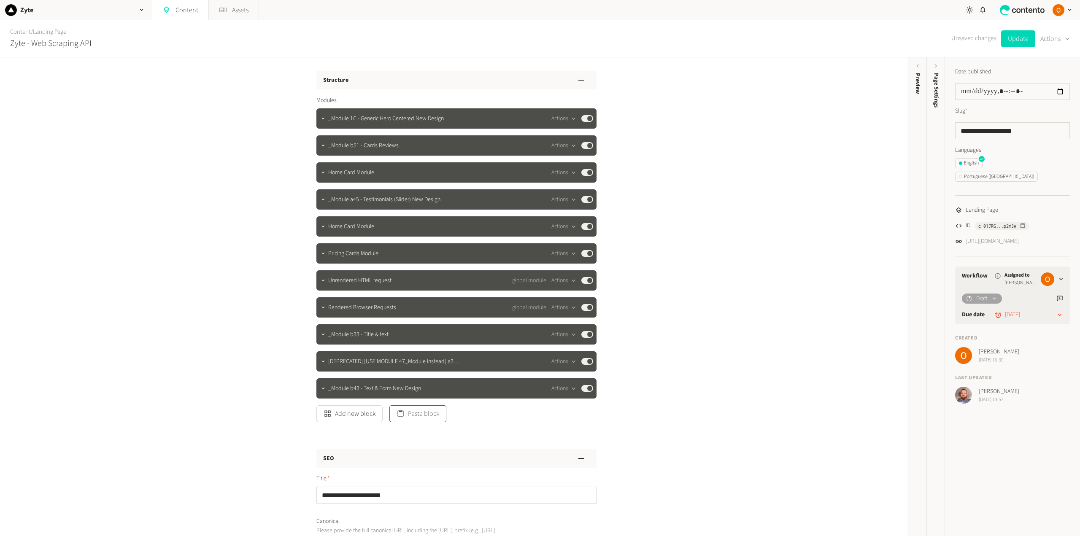
click at [430, 412] on button "Paste block" at bounding box center [417, 413] width 57 height 17
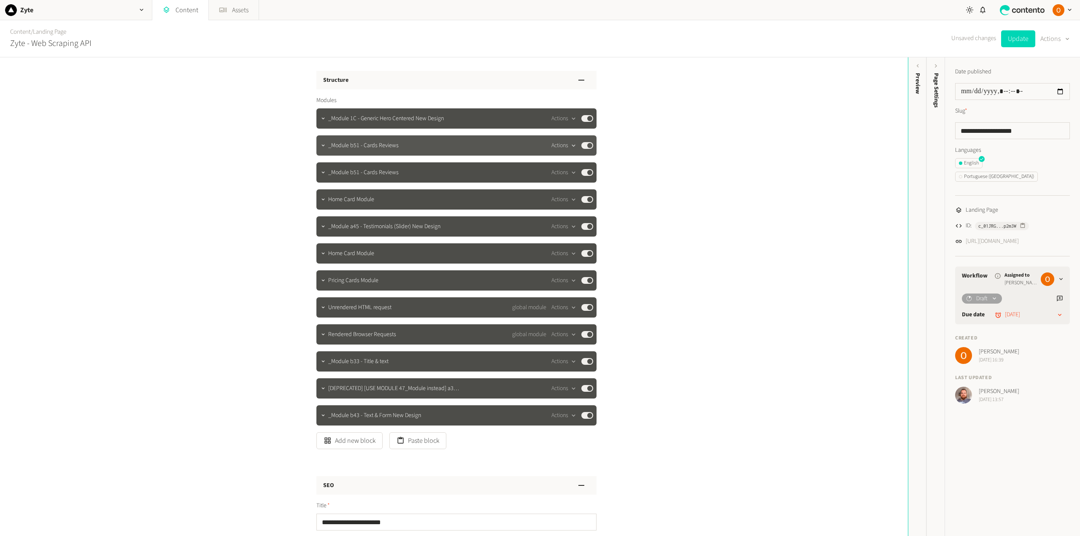
click at [565, 143] on button "Actions" at bounding box center [563, 145] width 25 height 10
click at [566, 206] on button "Delete" at bounding box center [577, 211] width 56 height 16
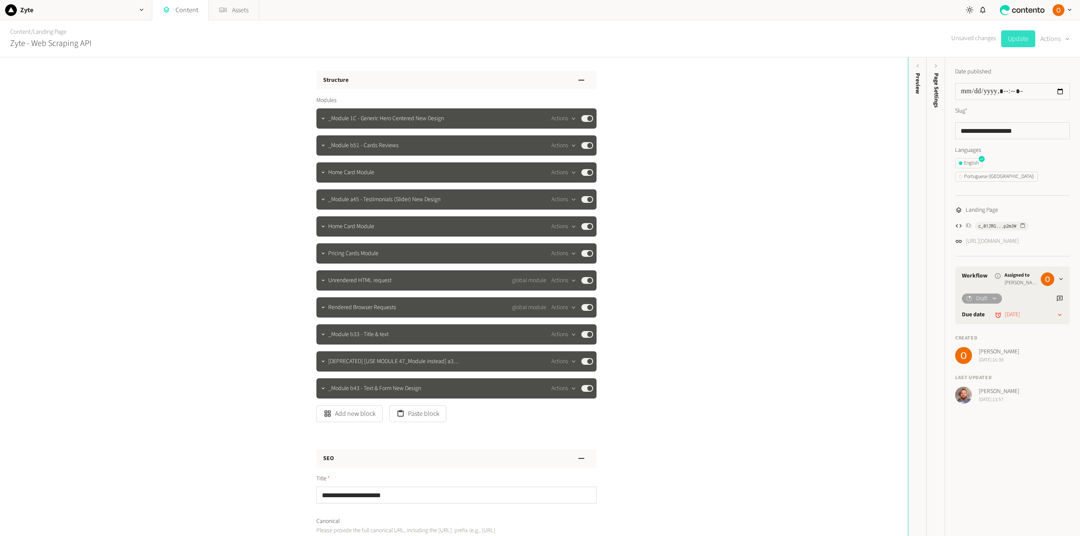
click at [809, 36] on button "Update" at bounding box center [1018, 38] width 34 height 17
click at [417, 413] on button "Paste block" at bounding box center [417, 413] width 57 height 17
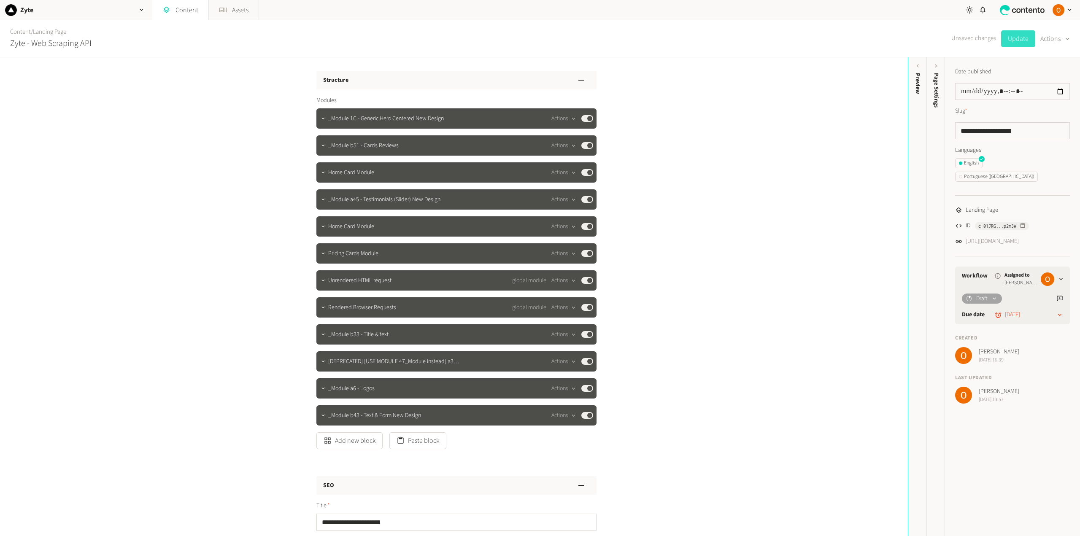
click at [809, 38] on button "Update" at bounding box center [1018, 38] width 34 height 17
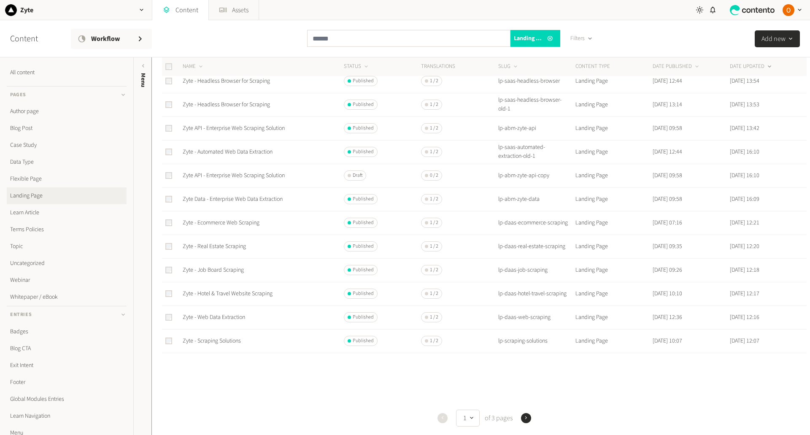
scroll to position [244, 0]
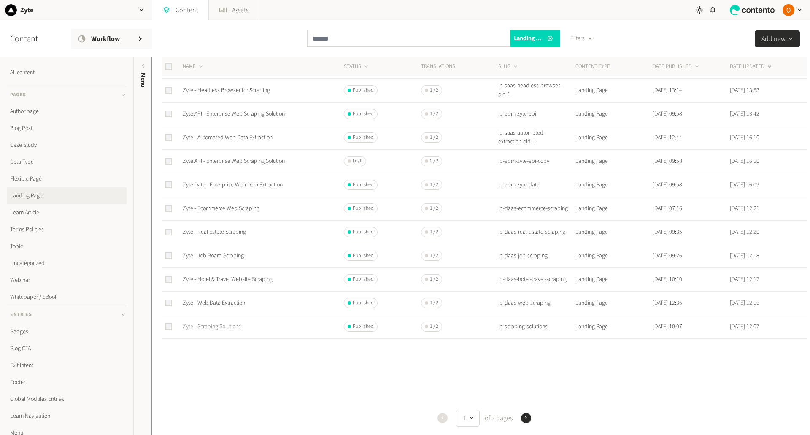
click at [214, 327] on link "Zyte - Scraping Solutions" at bounding box center [212, 326] width 58 height 8
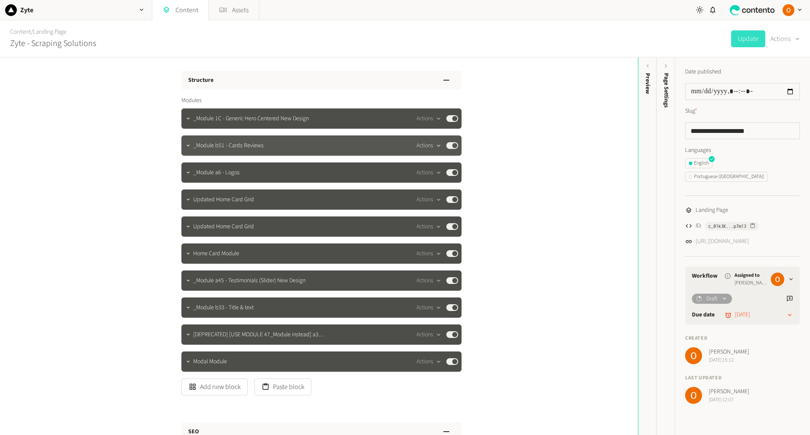
click at [430, 145] on button "Actions" at bounding box center [428, 145] width 25 height 10
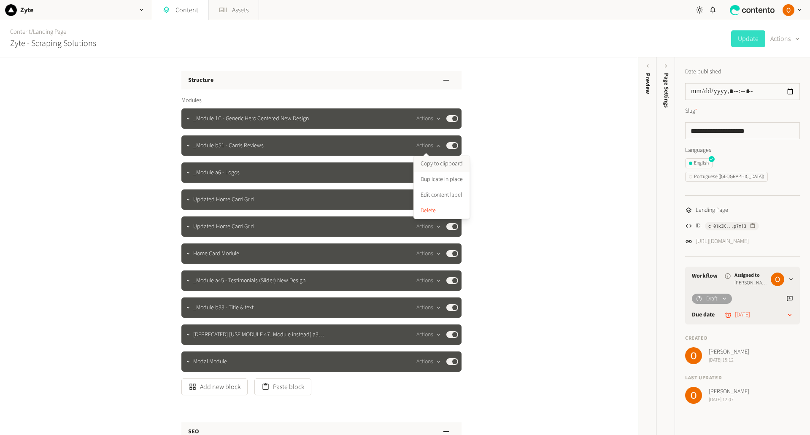
click at [442, 163] on button "Copy to clipboard" at bounding box center [442, 164] width 56 height 16
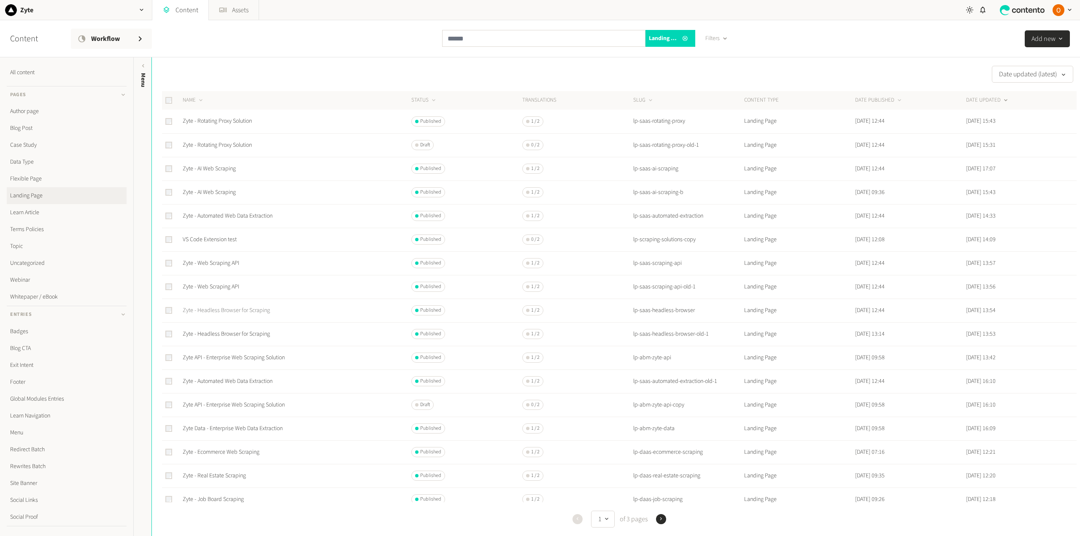
click at [238, 312] on link "Zyte - Headless Browser for Scraping" at bounding box center [226, 310] width 87 height 8
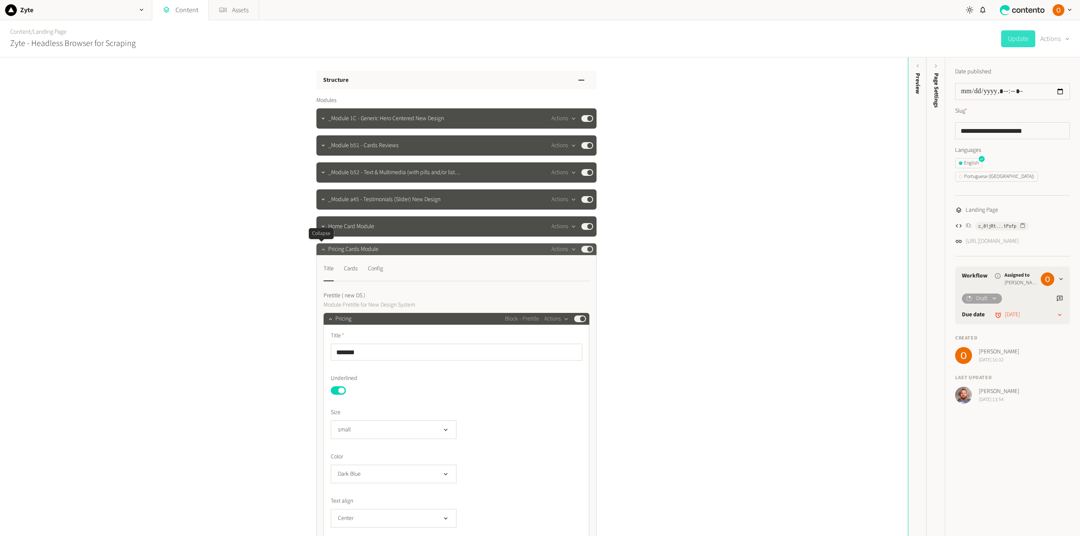
click at [321, 250] on icon "button" at bounding box center [323, 249] width 6 height 6
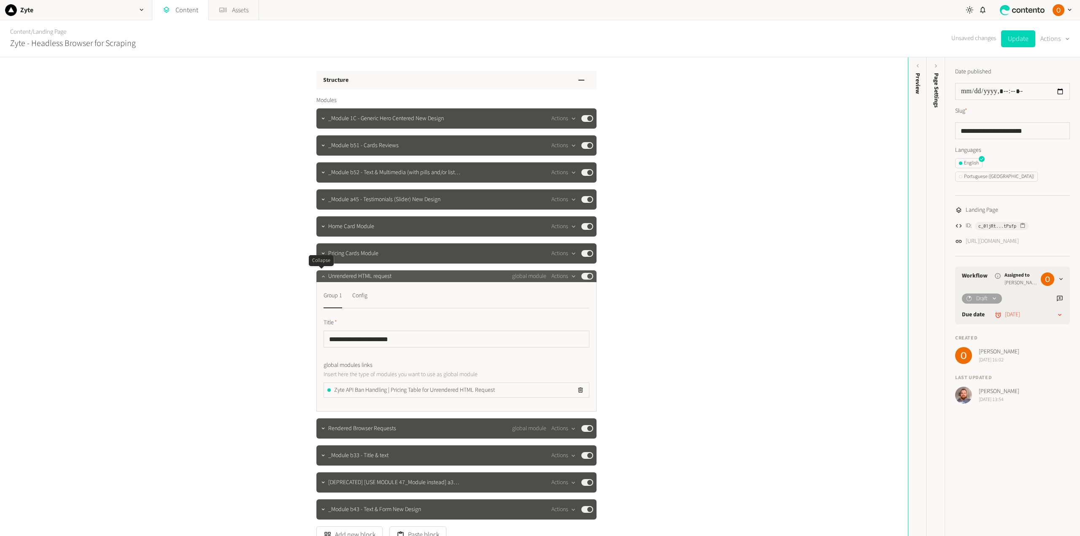
click at [321, 277] on icon "button" at bounding box center [322, 276] width 3 height 2
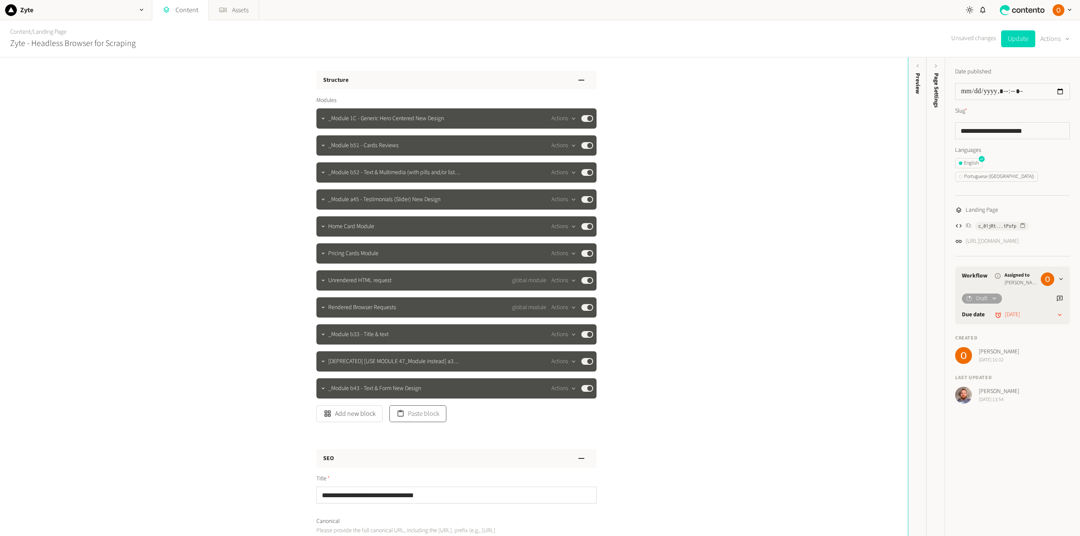
click at [426, 418] on button "Paste block" at bounding box center [417, 413] width 57 height 17
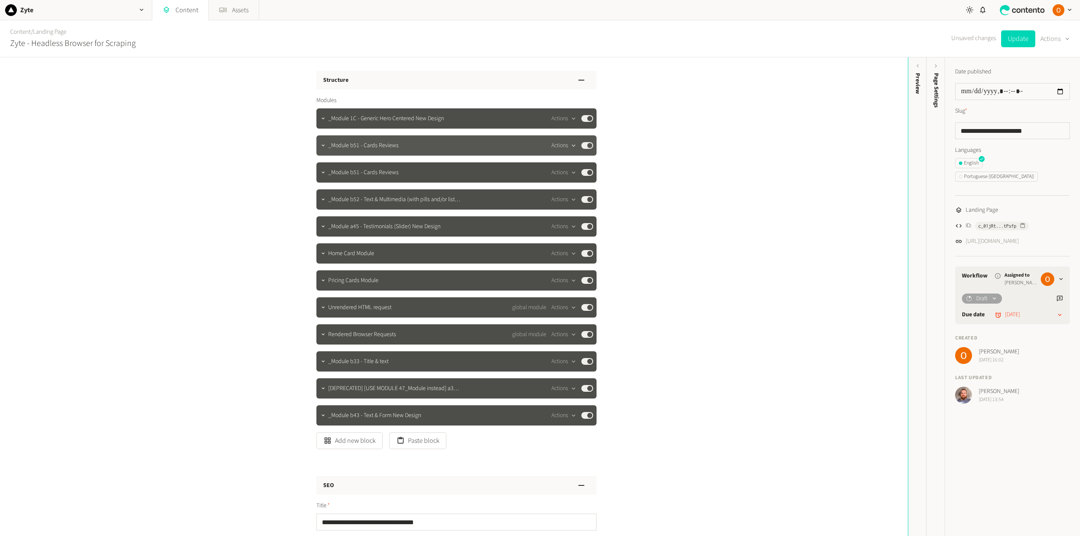
click at [563, 143] on button "Actions" at bounding box center [563, 145] width 25 height 10
click at [569, 207] on button "Delete" at bounding box center [577, 211] width 56 height 16
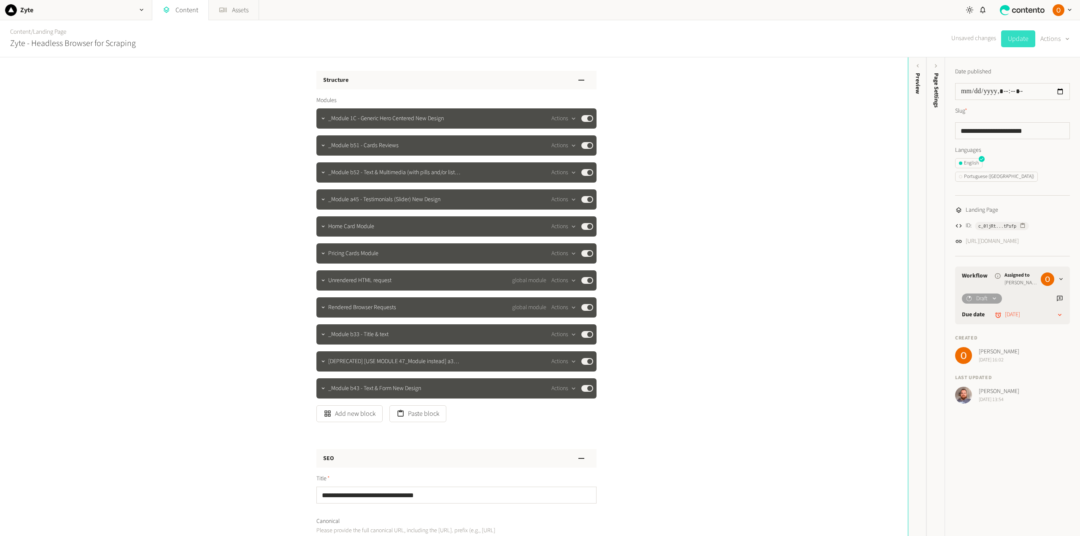
click at [1017, 38] on button "Update" at bounding box center [1018, 38] width 34 height 17
click at [320, 171] on icon "button" at bounding box center [323, 173] width 6 height 6
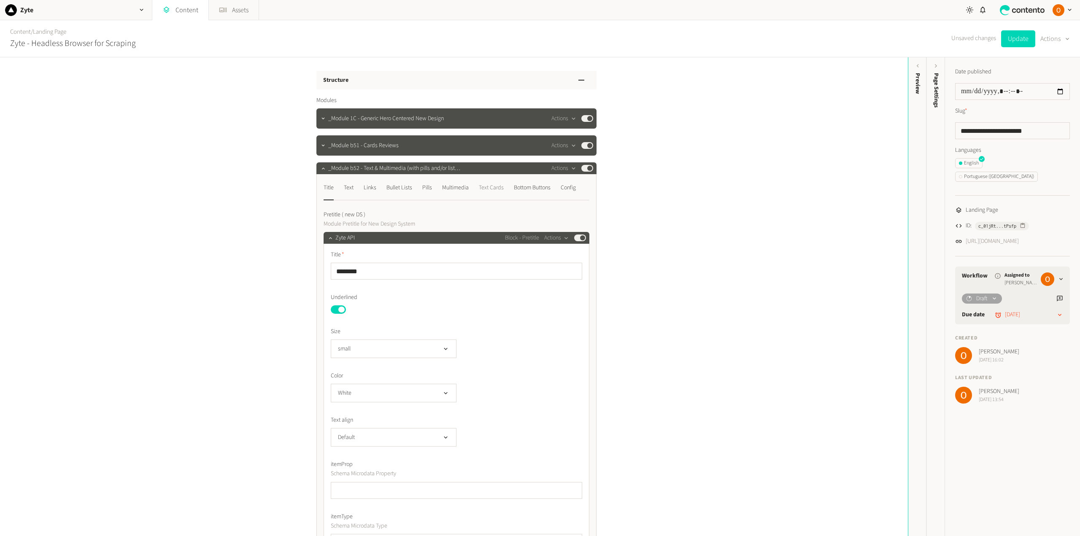
click at [504, 189] on div "Text Cards" at bounding box center [491, 187] width 25 height 13
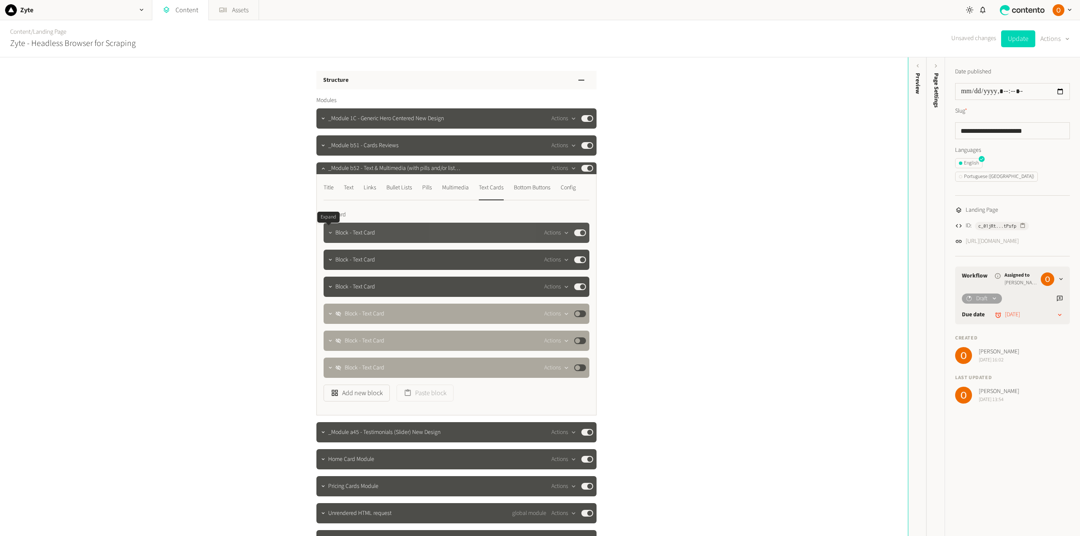
click at [327, 233] on icon "button" at bounding box center [330, 233] width 6 height 6
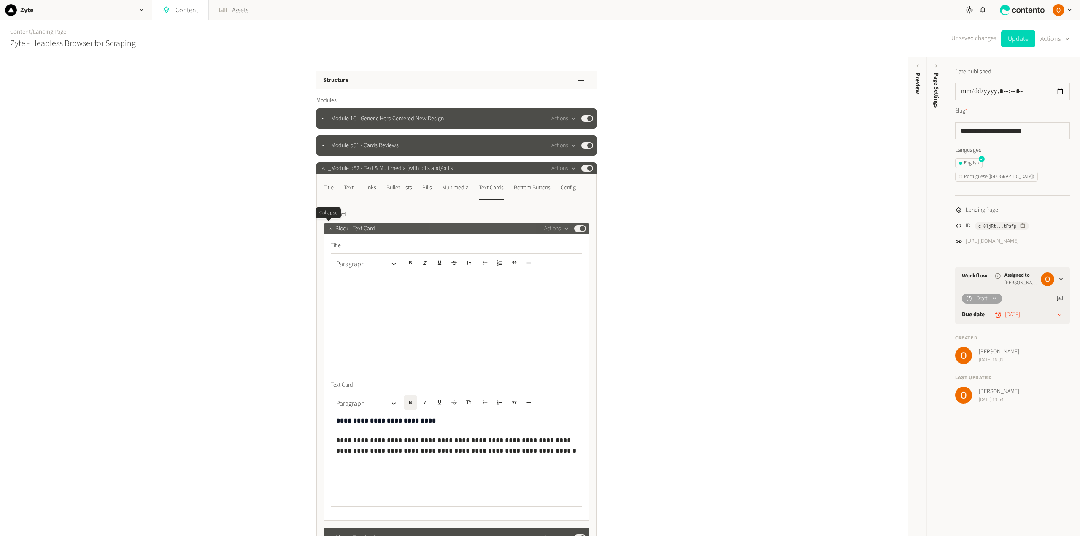
click at [328, 232] on icon "button" at bounding box center [330, 229] width 6 height 6
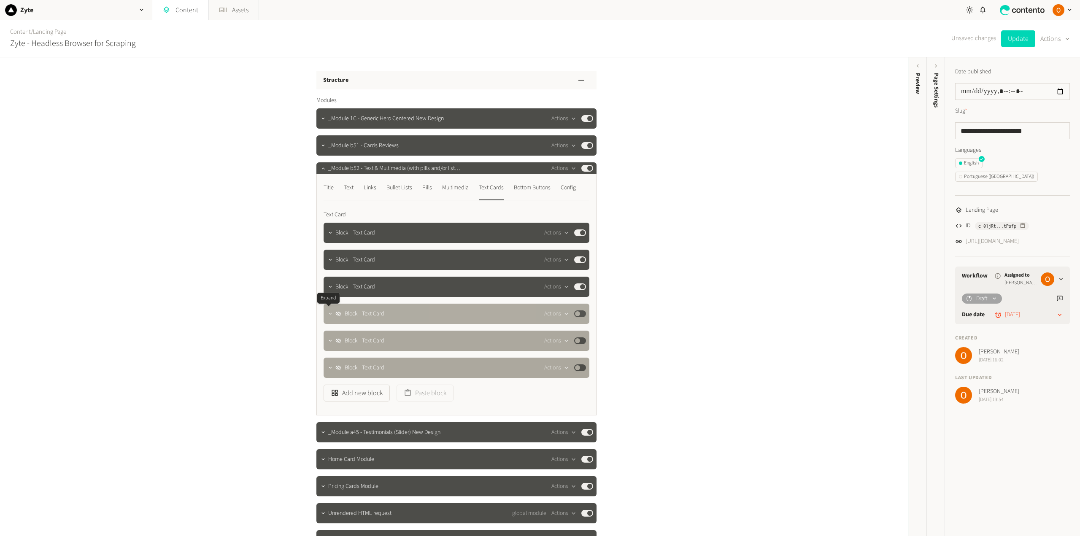
click at [327, 314] on icon "button" at bounding box center [330, 314] width 6 height 6
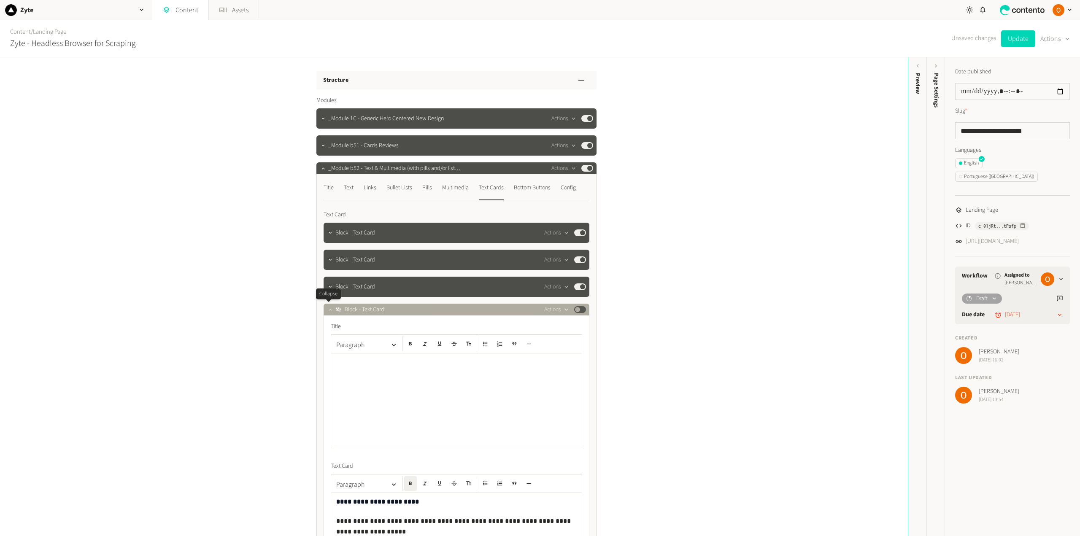
click at [327, 309] on icon "button" at bounding box center [330, 310] width 6 height 6
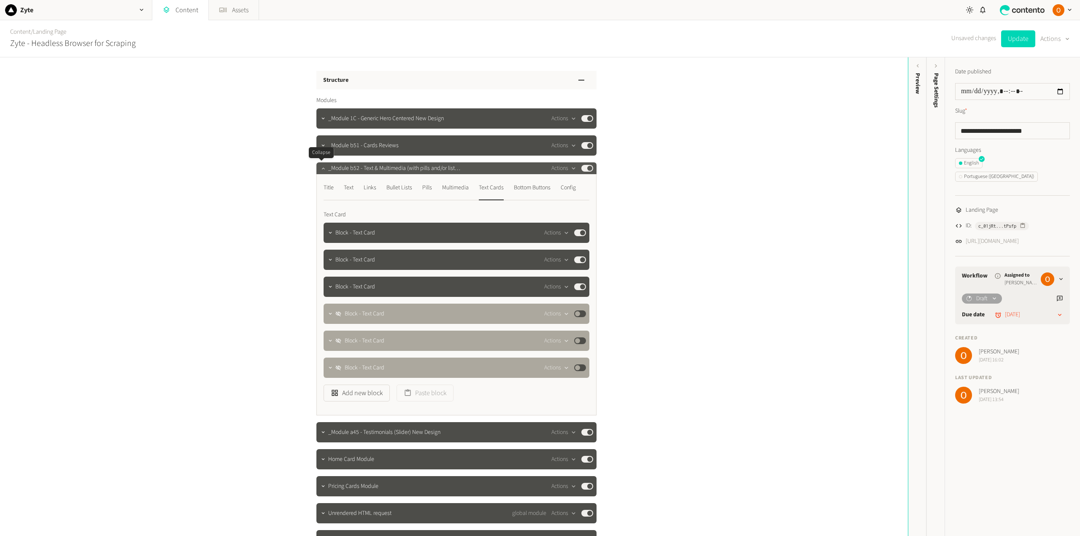
click at [320, 168] on icon "button" at bounding box center [323, 168] width 6 height 6
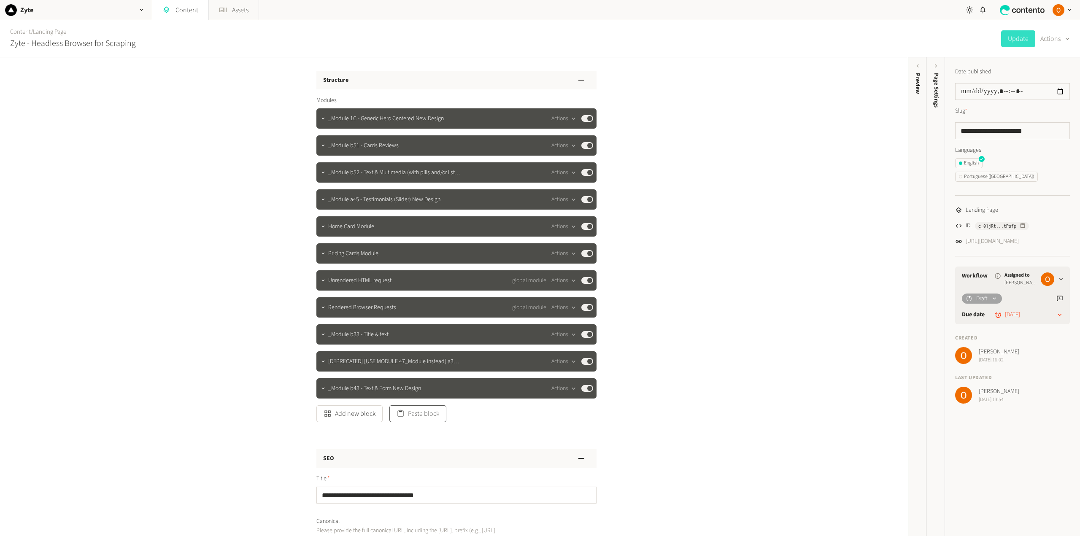
click at [414, 415] on button "Paste block" at bounding box center [417, 413] width 57 height 17
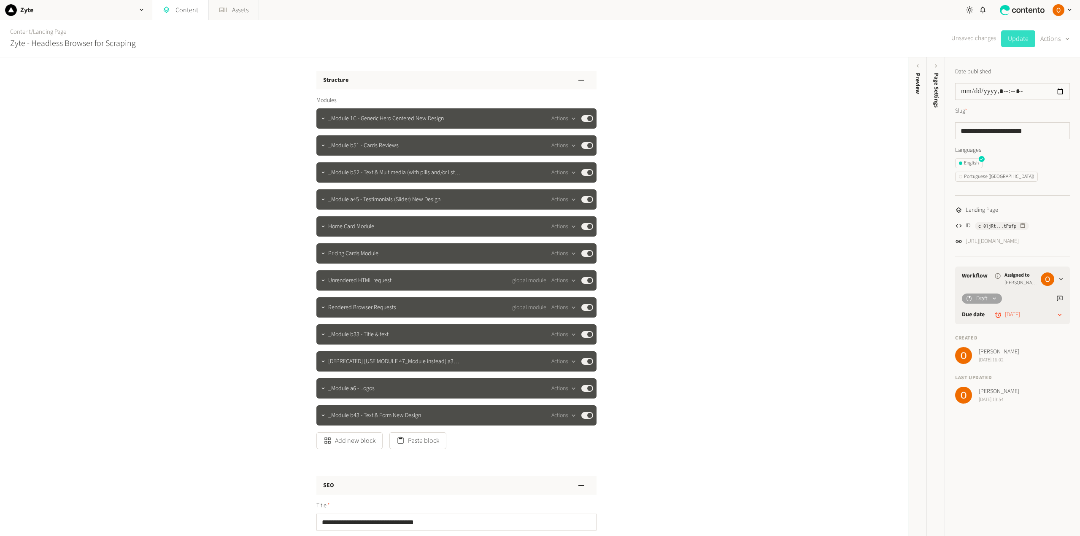
click at [1013, 40] on button "Update" at bounding box center [1018, 38] width 34 height 17
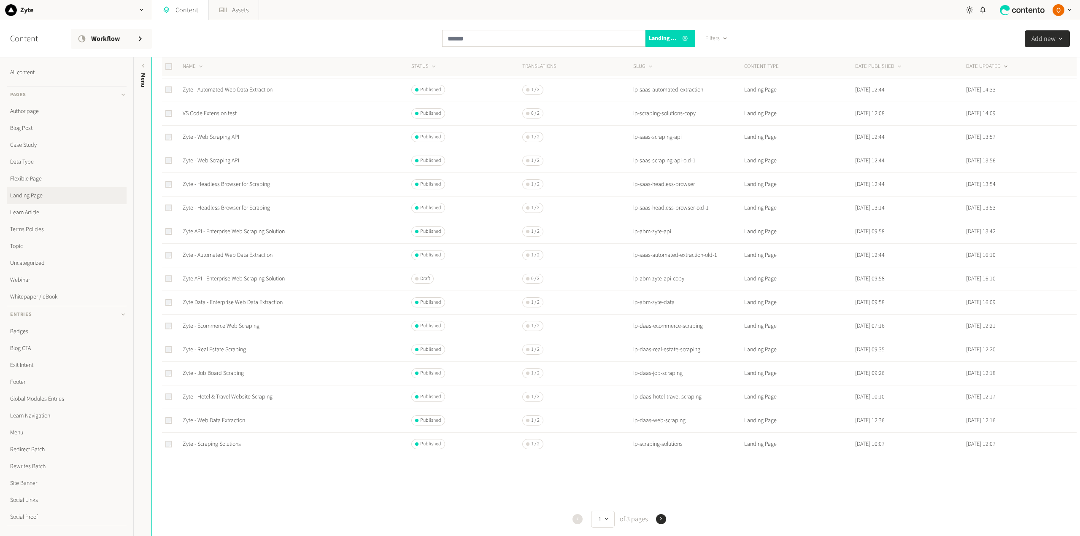
scroll to position [127, 0]
click at [658, 520] on icon "button" at bounding box center [661, 519] width 6 height 6
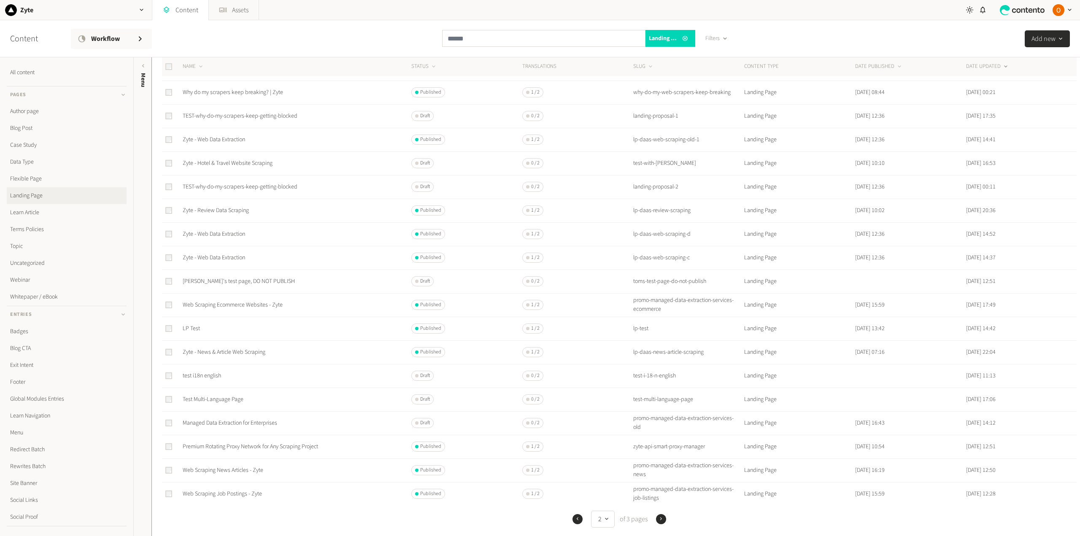
scroll to position [84, 0]
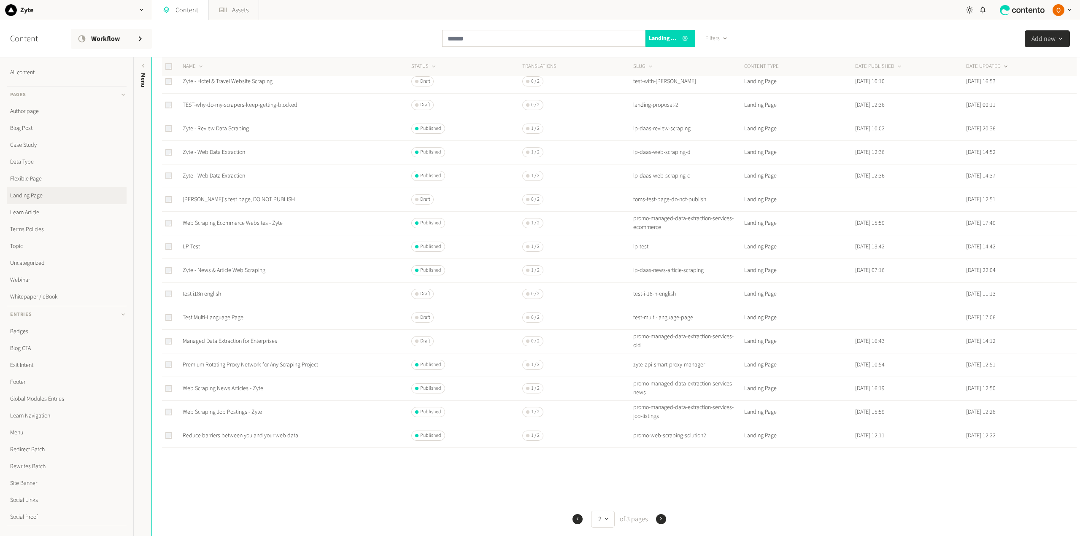
scroll to position [143, 0]
click at [576, 519] on icon "button" at bounding box center [577, 519] width 6 height 6
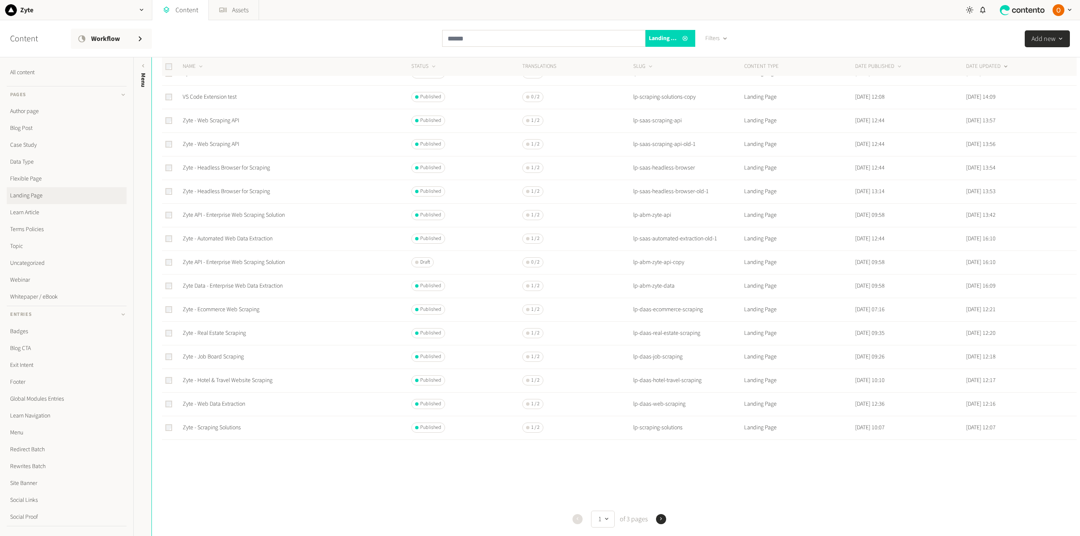
scroll to position [0, 0]
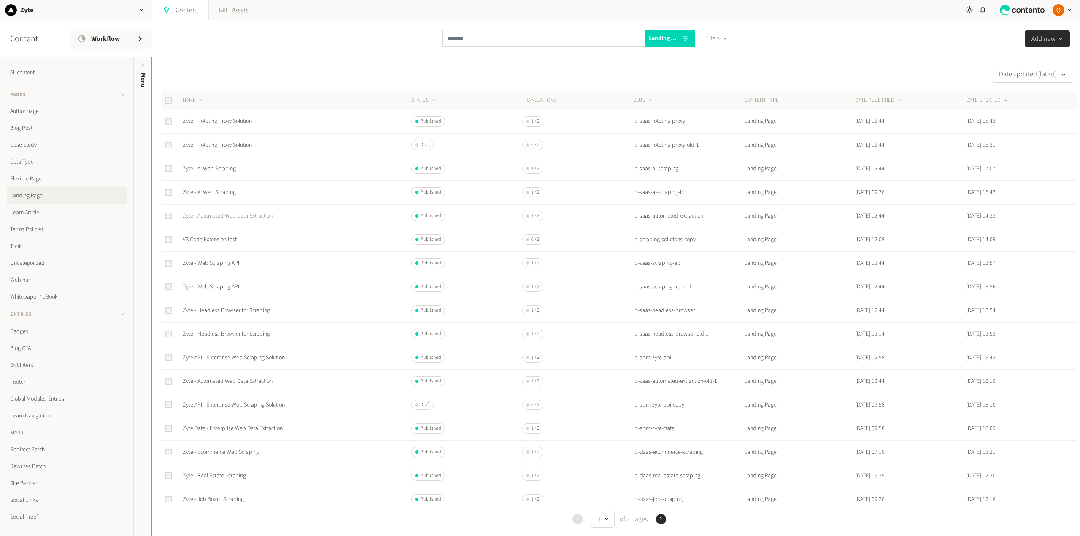
click at [251, 214] on link "Zyte - Automated Web Data Extraction" at bounding box center [228, 216] width 90 height 8
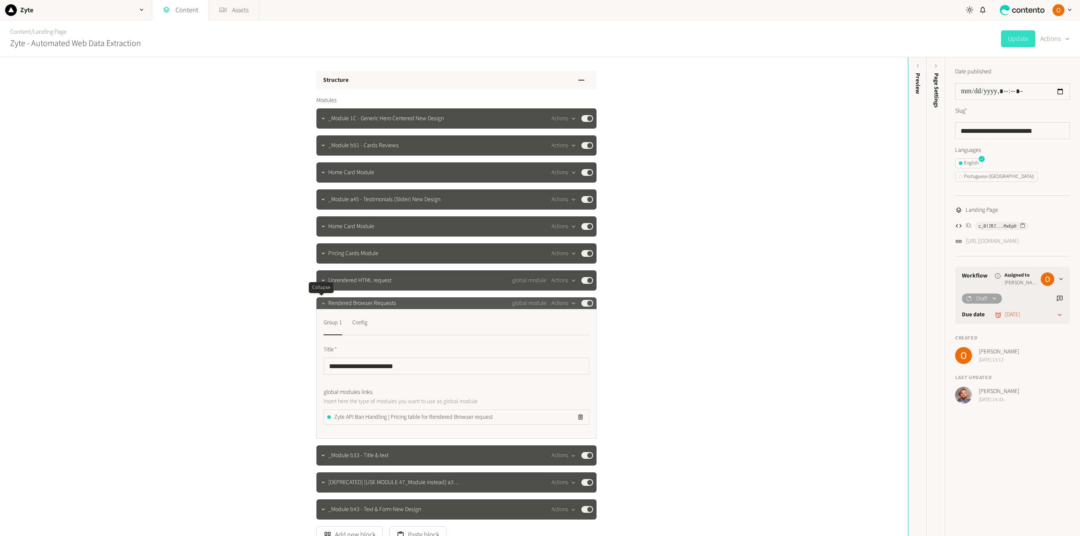
click at [321, 302] on icon "button" at bounding box center [323, 303] width 6 height 6
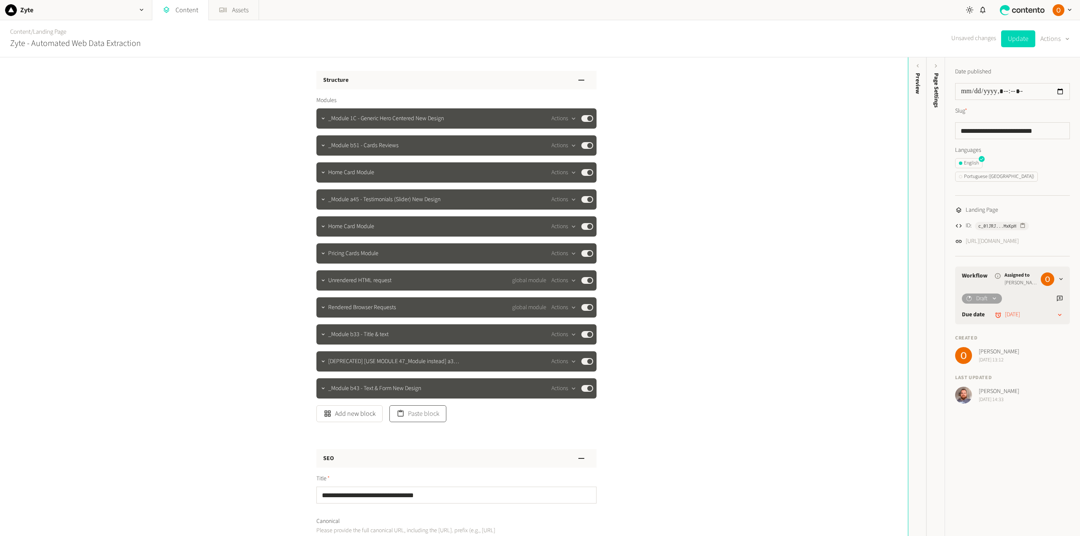
click at [409, 416] on button "Paste block" at bounding box center [417, 413] width 57 height 17
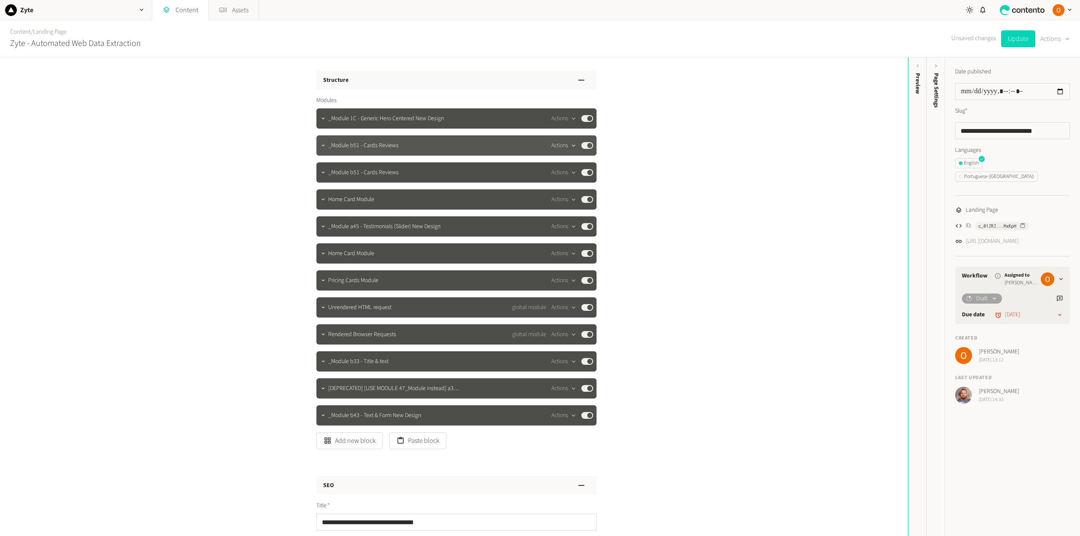
click at [559, 143] on button "Actions" at bounding box center [563, 145] width 25 height 10
click at [570, 209] on button "Delete" at bounding box center [577, 211] width 56 height 16
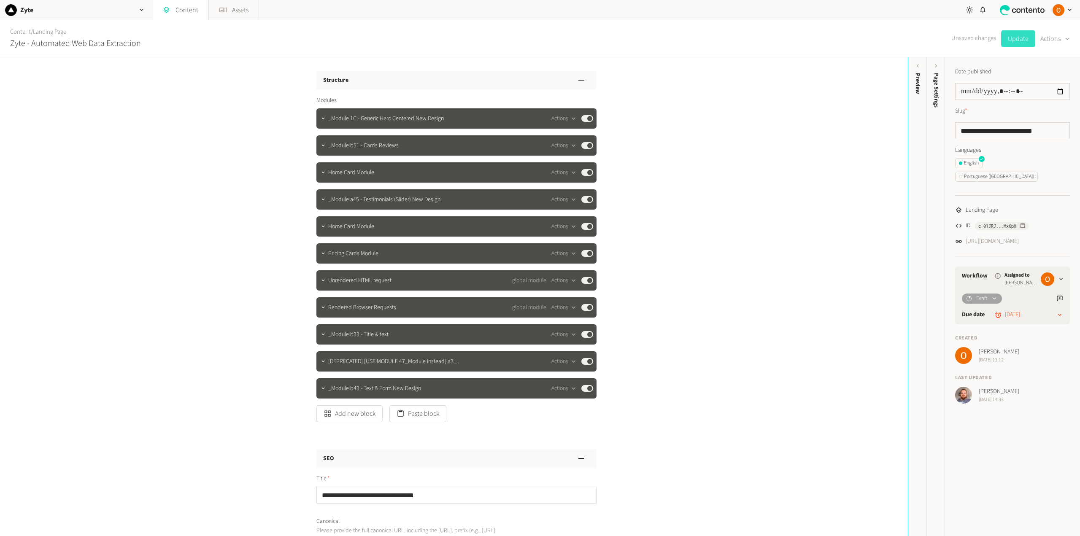
click at [1016, 37] on button "Update" at bounding box center [1018, 38] width 34 height 17
click at [415, 415] on button "Paste block" at bounding box center [417, 413] width 57 height 17
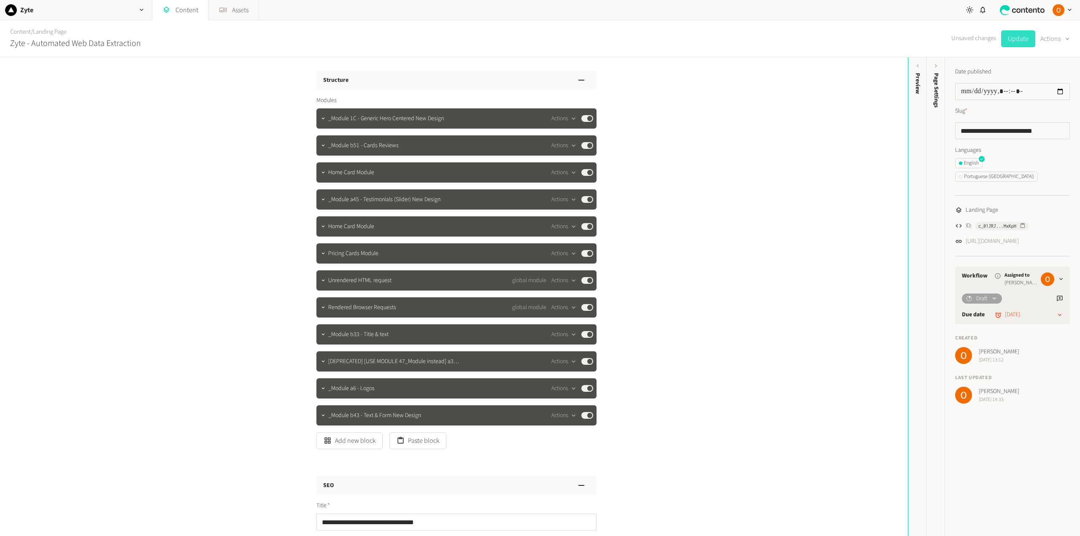
click at [1020, 40] on button "Update" at bounding box center [1018, 38] width 34 height 17
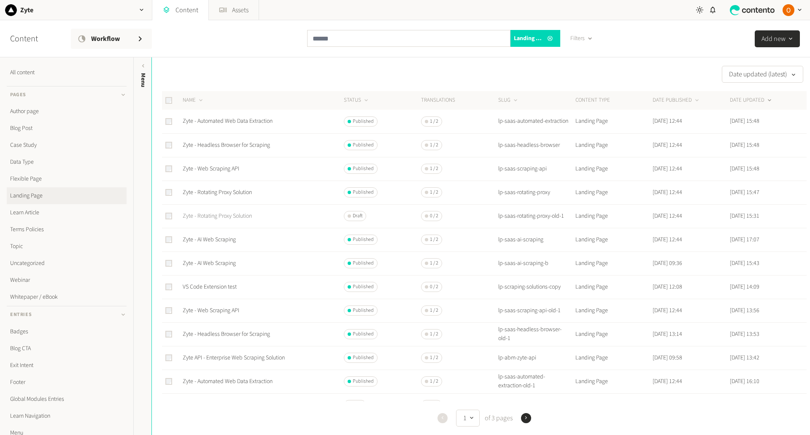
click at [219, 216] on link "Zyte - Rotating Proxy Solution" at bounding box center [217, 216] width 69 height 8
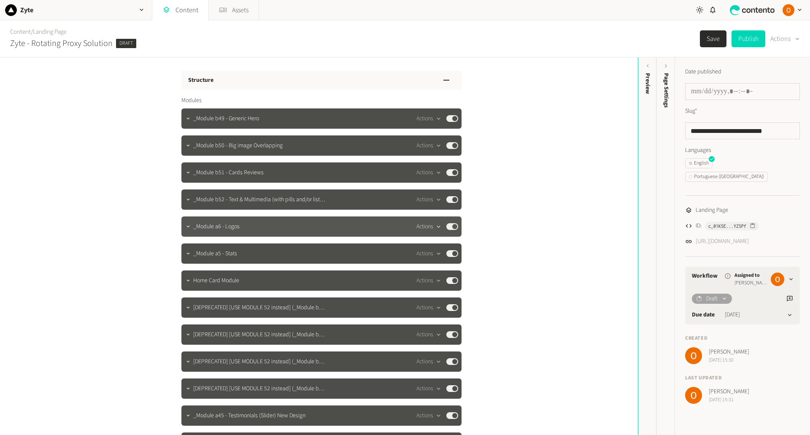
click at [420, 225] on button "Actions" at bounding box center [428, 226] width 25 height 10
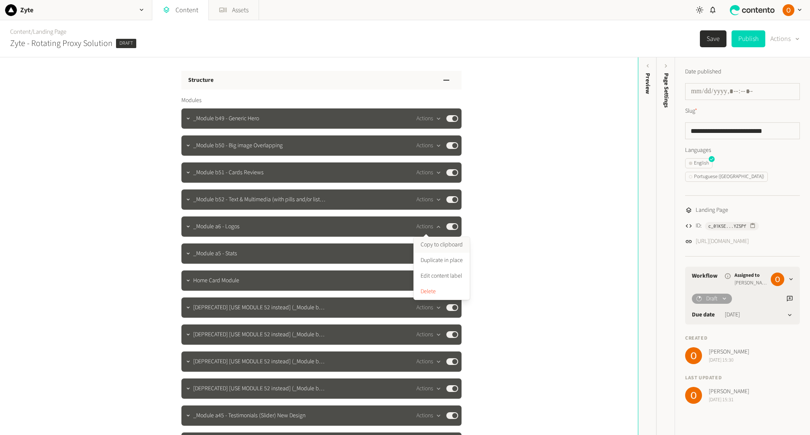
click at [442, 246] on button "Copy to clipboard" at bounding box center [442, 245] width 56 height 16
click at [710, 36] on button "Save" at bounding box center [713, 38] width 27 height 17
